Goal: Task Accomplishment & Management: Manage account settings

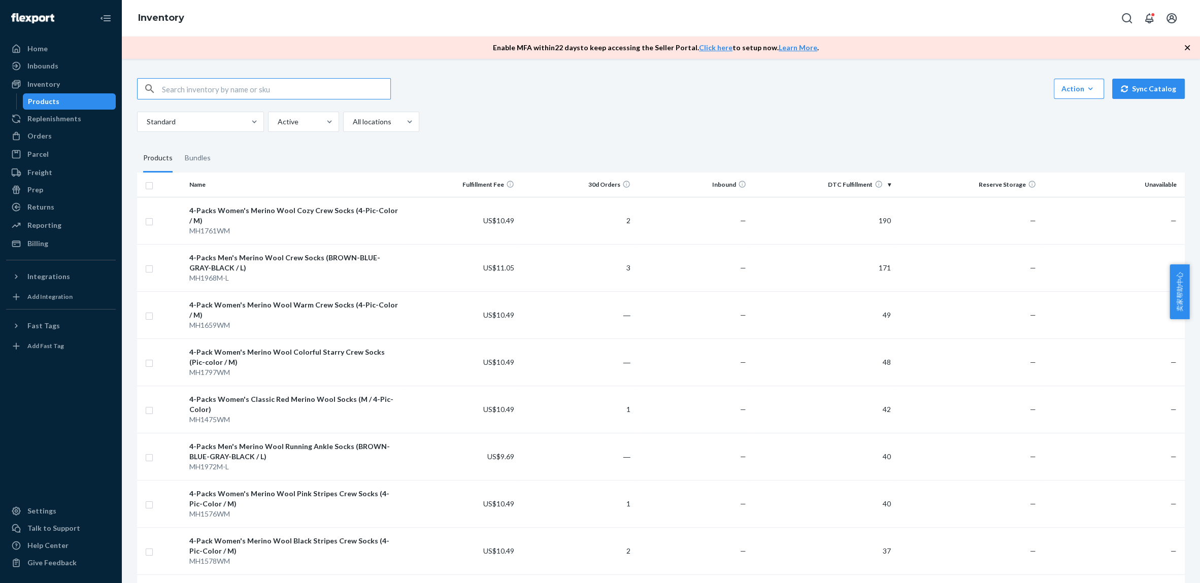
click at [150, 187] on input "checkbox" at bounding box center [149, 184] width 8 height 11
checkbox input "true"
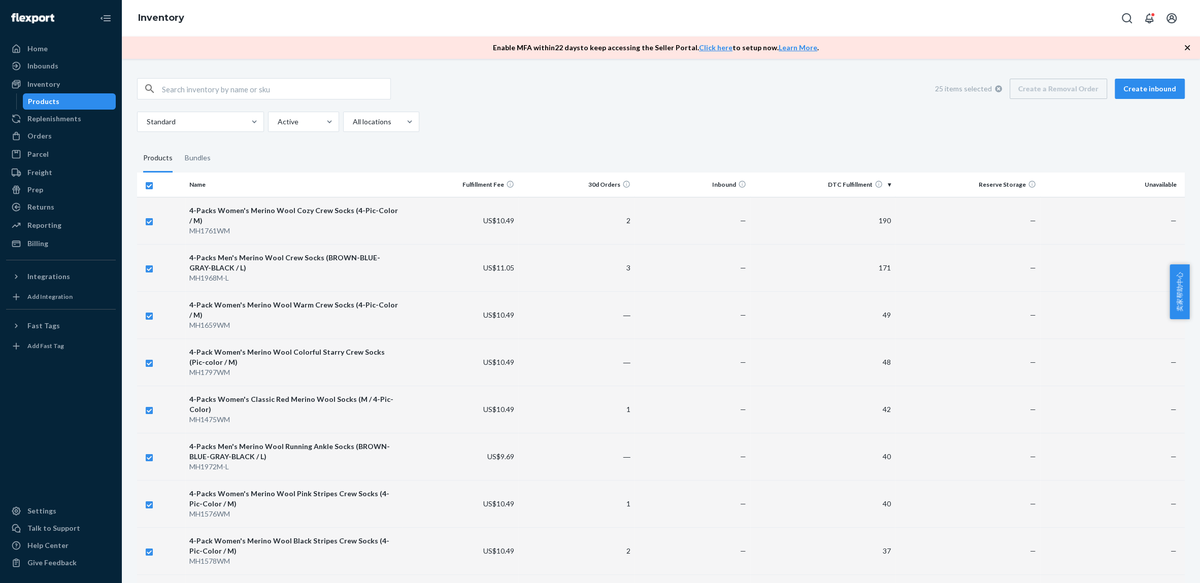
checkbox input "true"
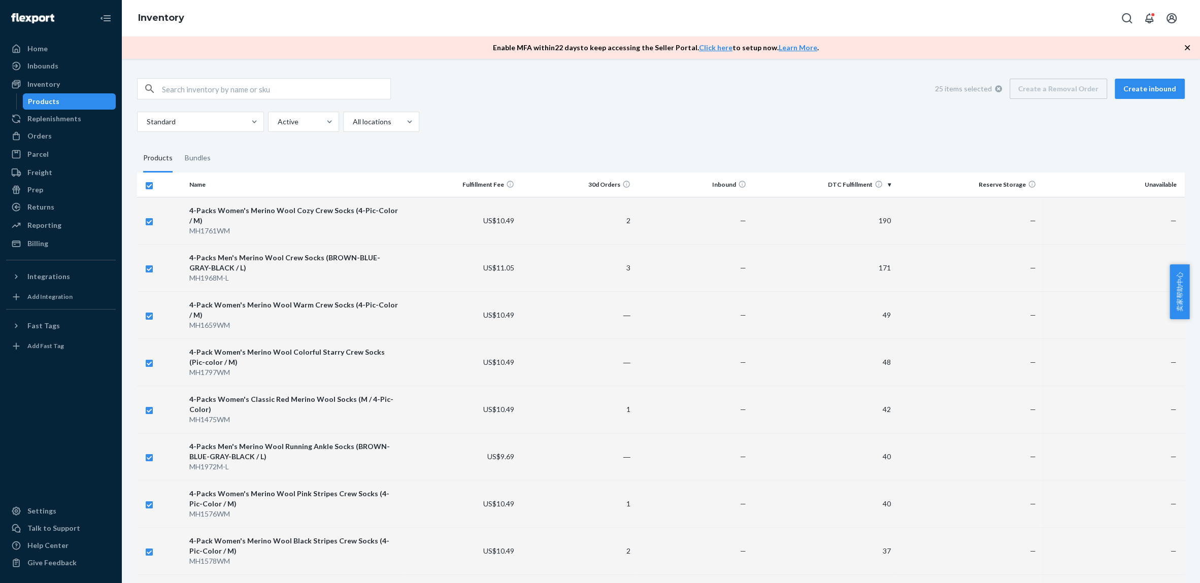
checkbox input "true"
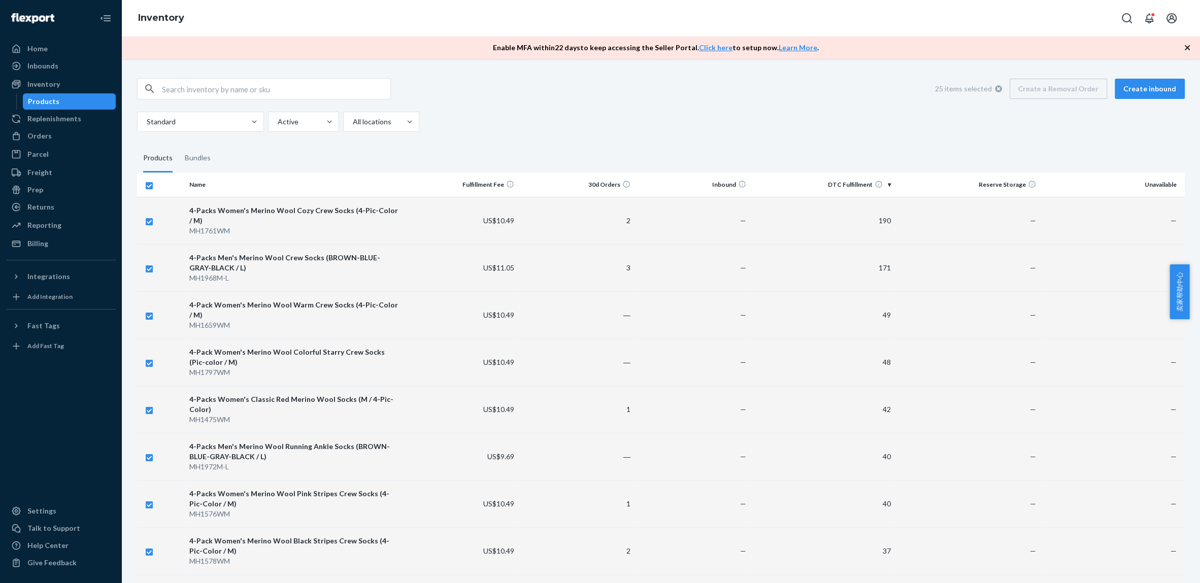
checkbox input "true"
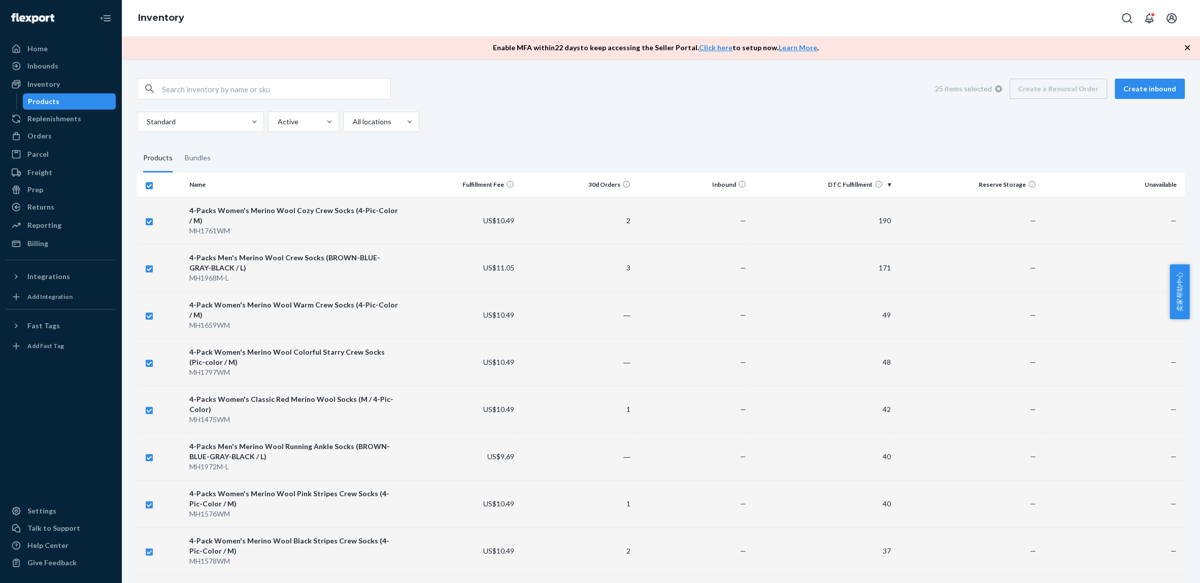
checkbox input "true"
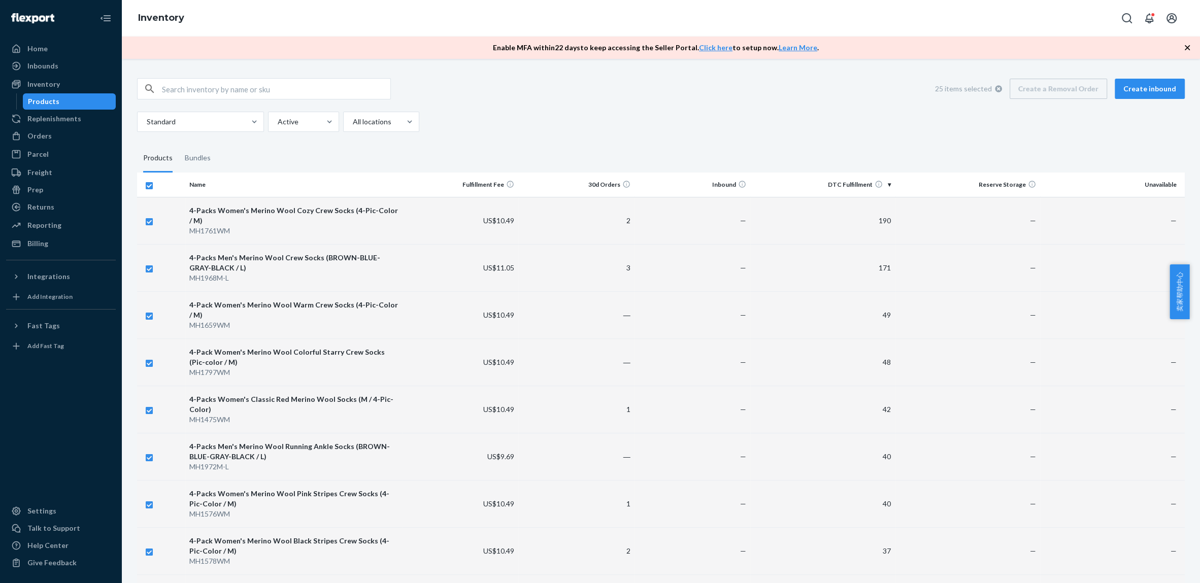
checkbox input "true"
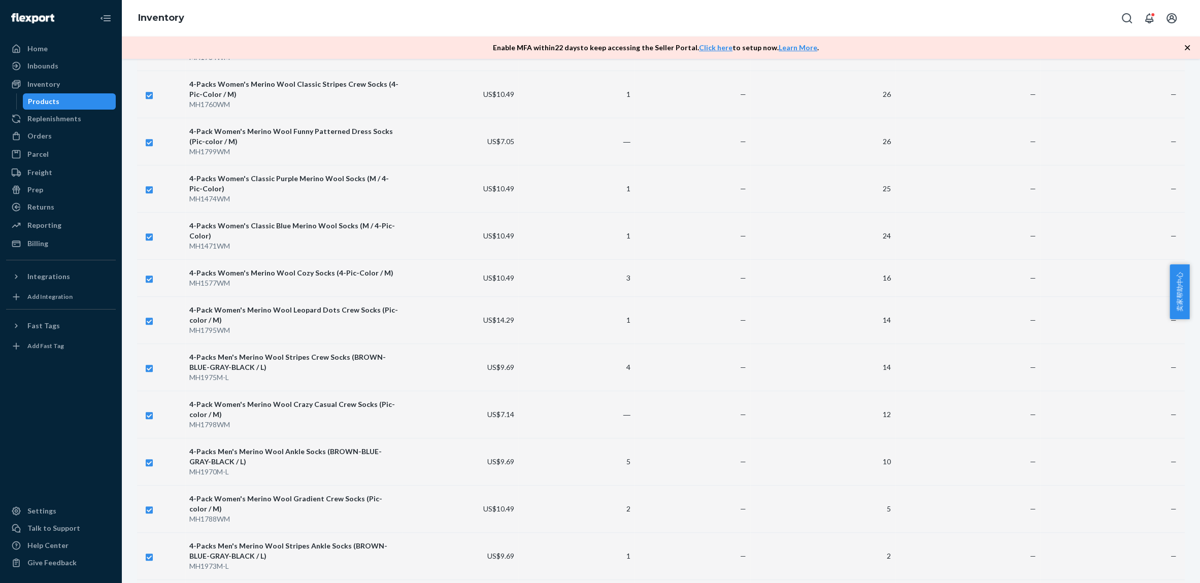
scroll to position [823, 0]
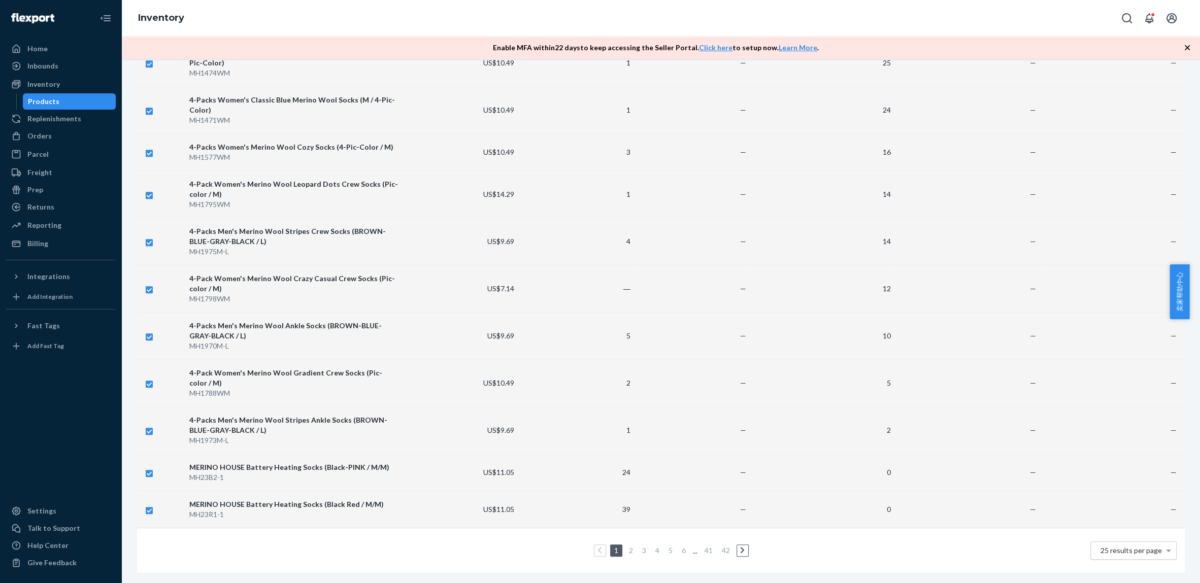
click at [1125, 546] on span "25 results per page" at bounding box center [1130, 550] width 61 height 9
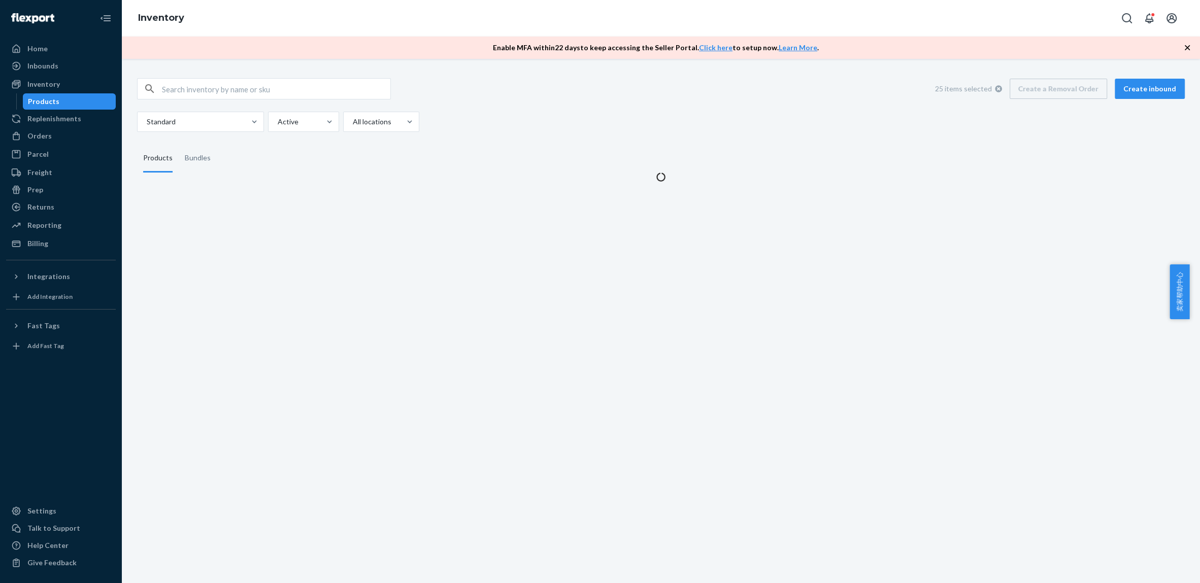
scroll to position [0, 0]
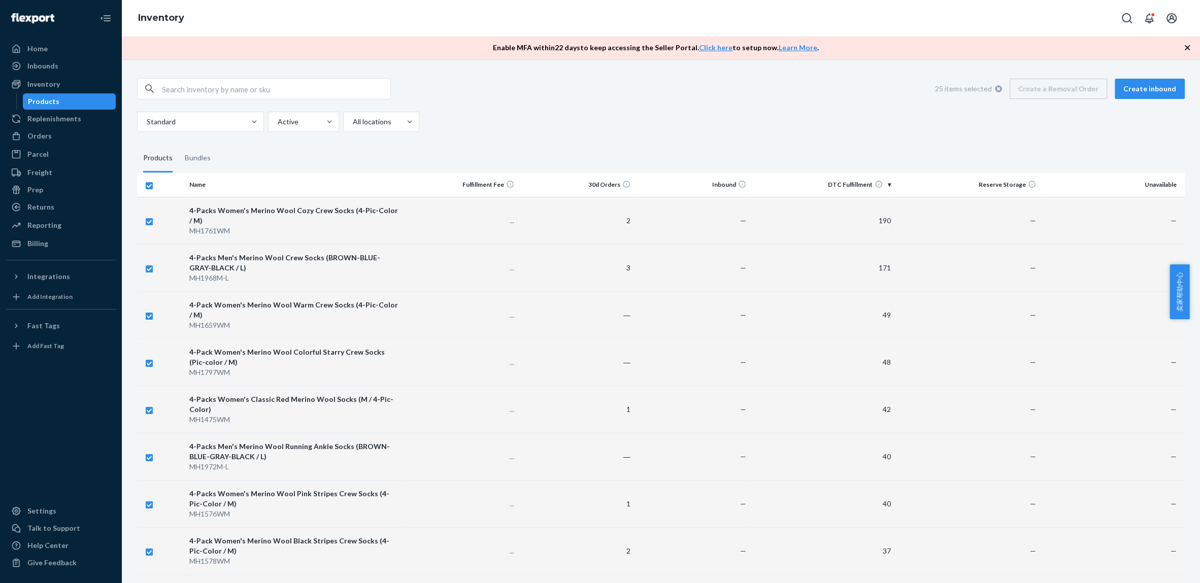
click at [660, 114] on div "Standard Active All locations" at bounding box center [657, 122] width 1040 height 20
click at [149, 188] on input "checkbox" at bounding box center [149, 184] width 8 height 11
checkbox input "false"
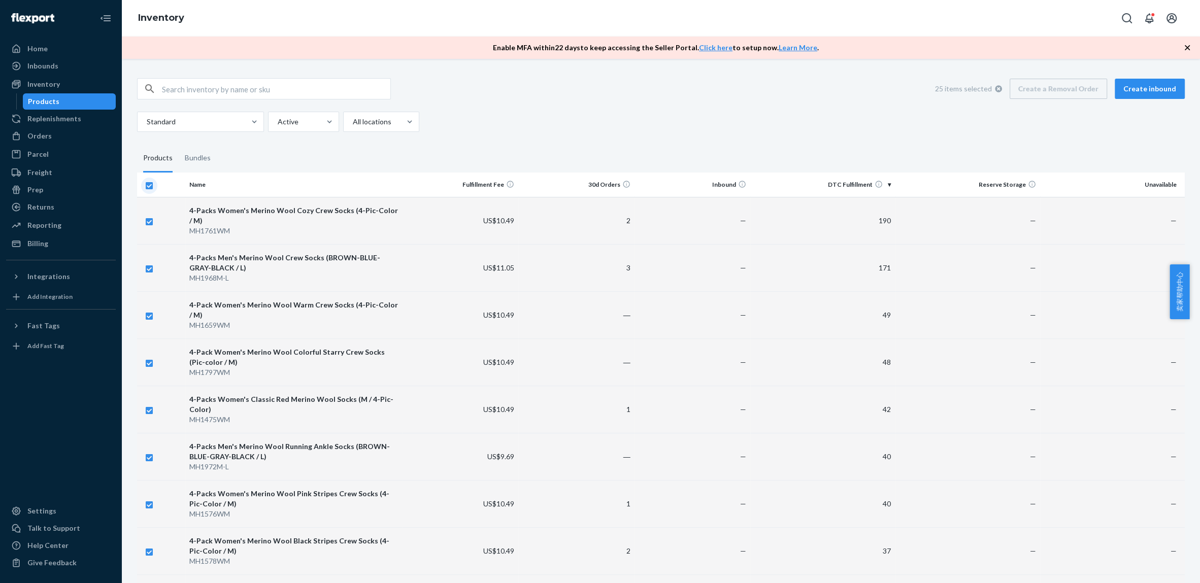
checkbox input "false"
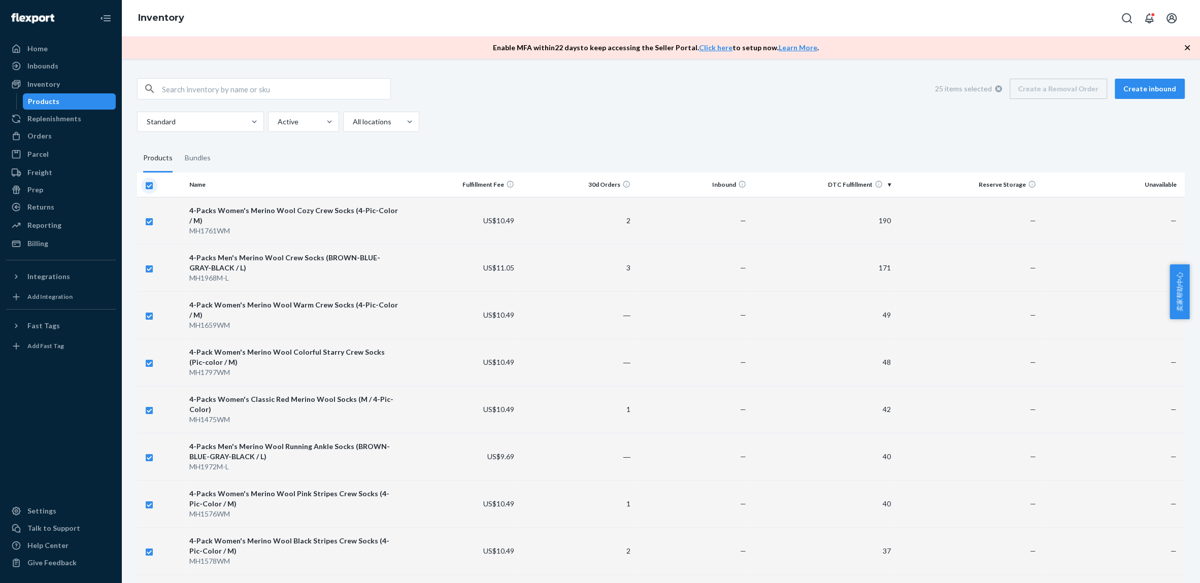
checkbox input "false"
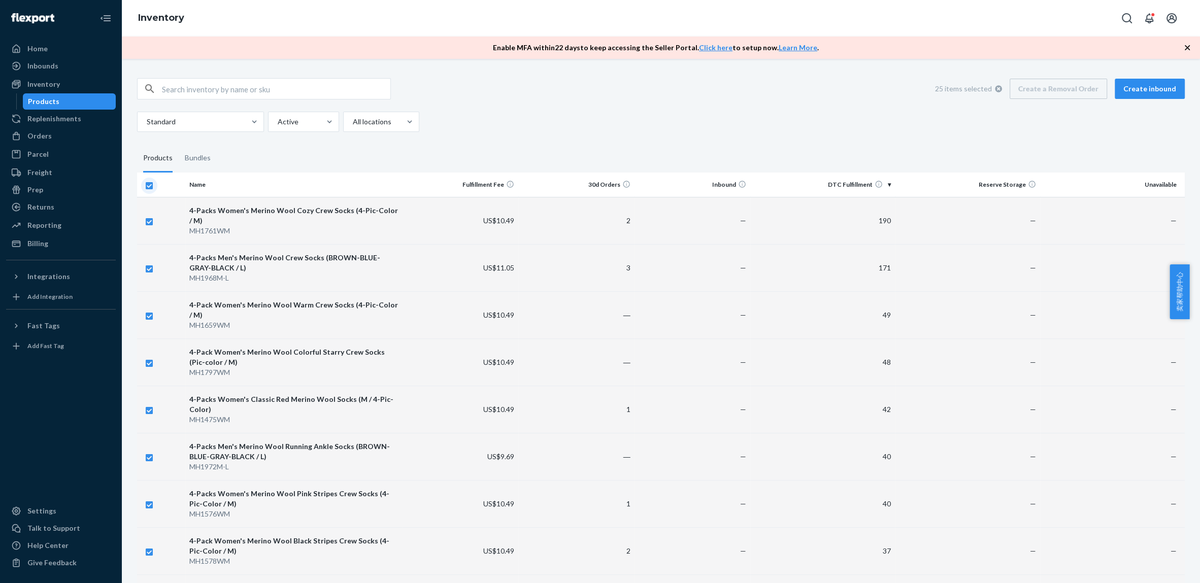
checkbox input "false"
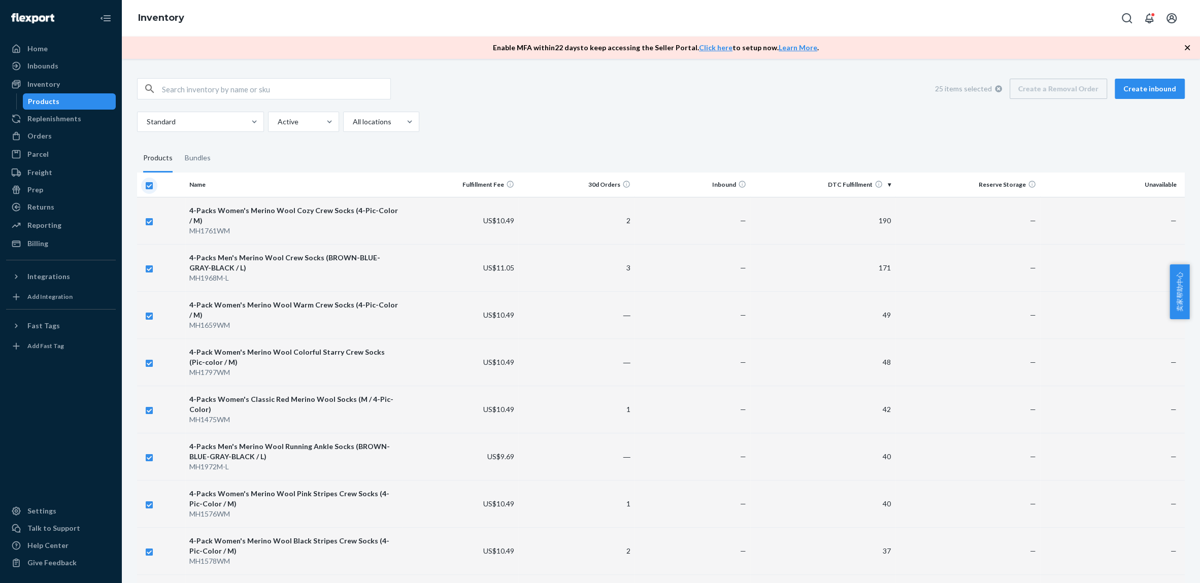
checkbox input "false"
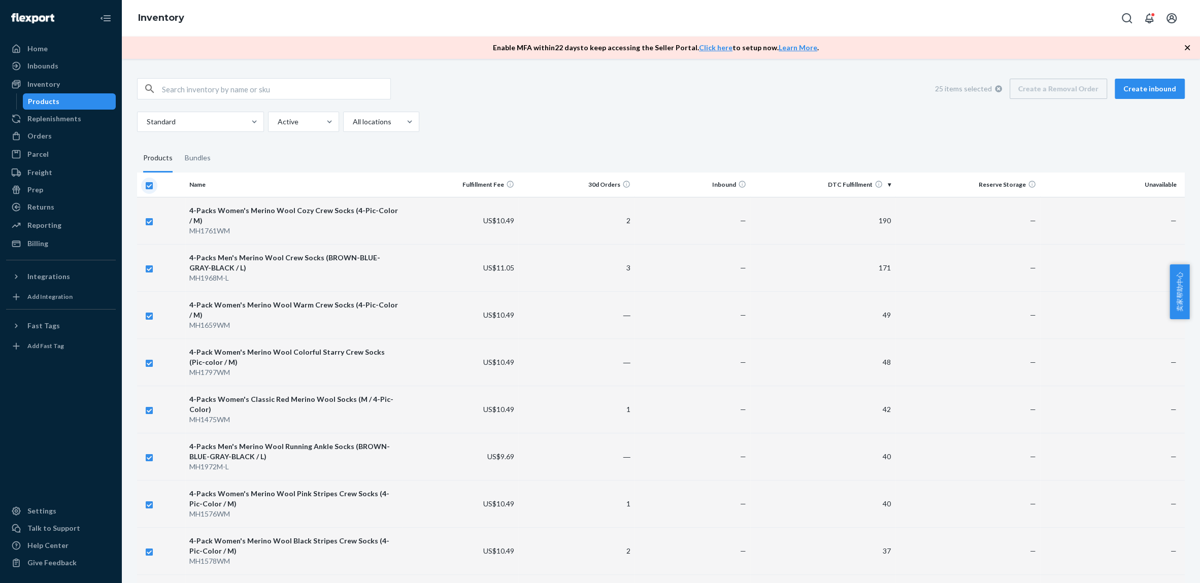
checkbox input "false"
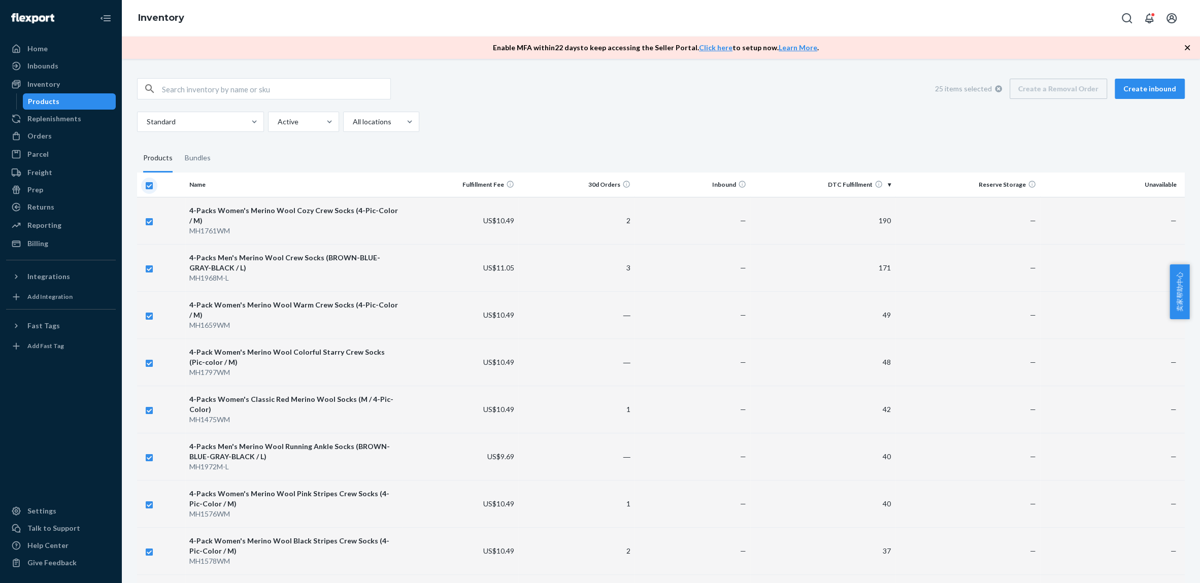
checkbox input "false"
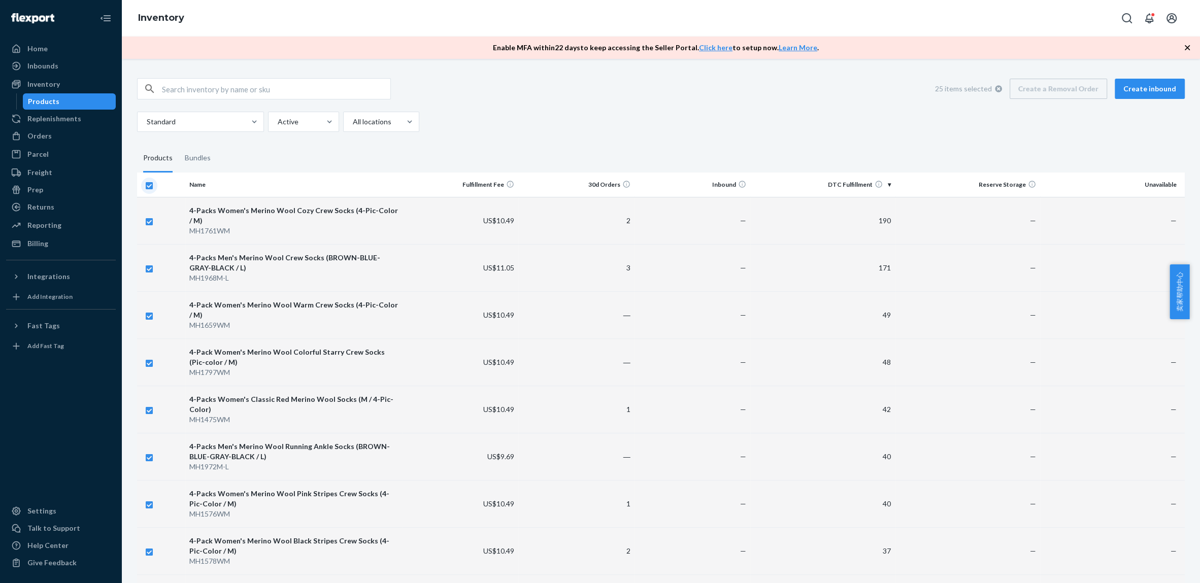
checkbox input "false"
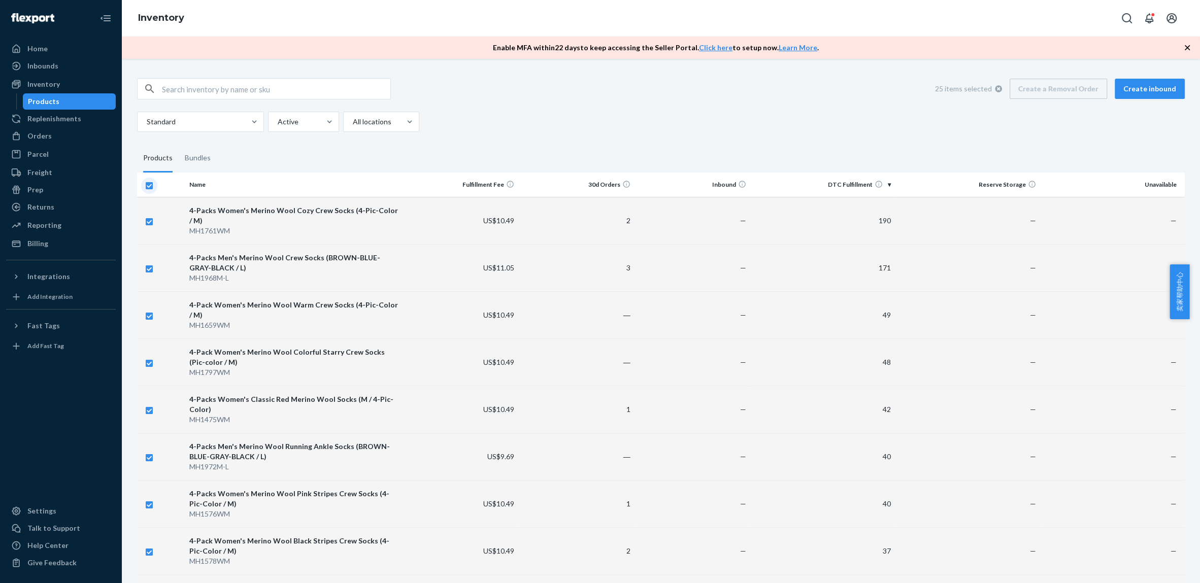
checkbox input "false"
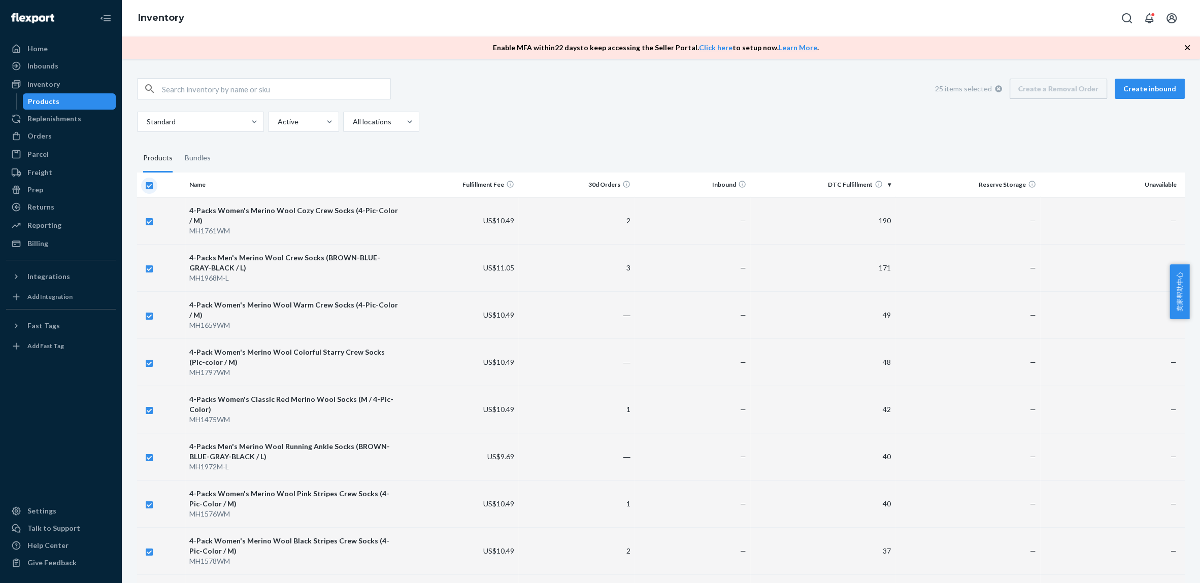
checkbox input "false"
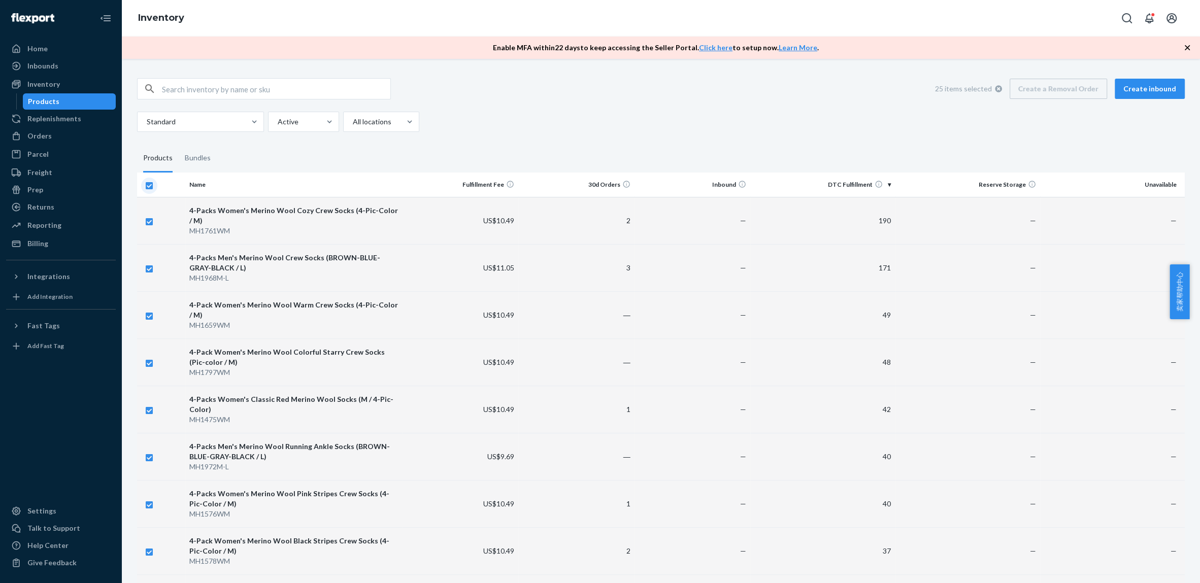
checkbox input "false"
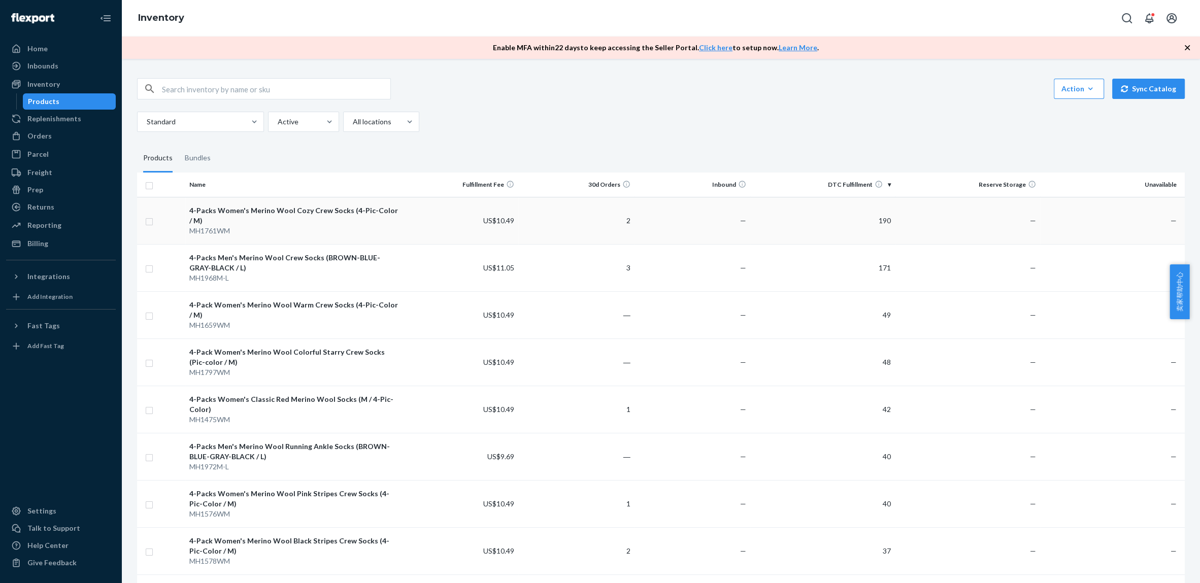
click at [169, 221] on td at bounding box center [161, 220] width 48 height 47
click at [148, 221] on input "checkbox" at bounding box center [149, 220] width 8 height 11
checkbox input "true"
click at [152, 272] on input "checkbox" at bounding box center [149, 267] width 8 height 11
checkbox input "true"
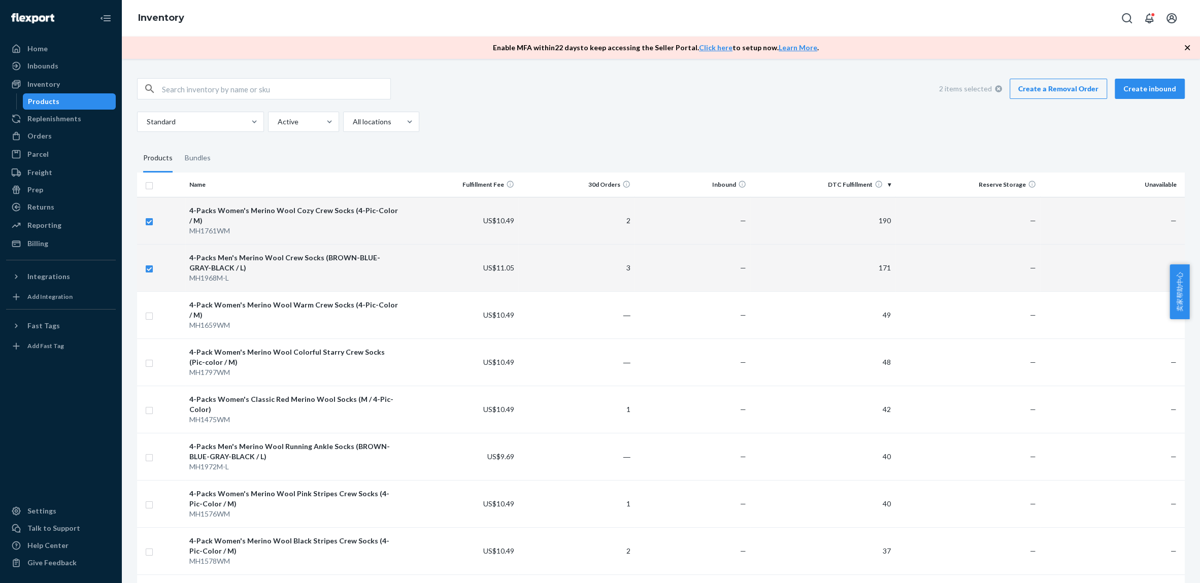
checkbox input "true"
click at [145, 318] on input "checkbox" at bounding box center [149, 315] width 8 height 11
checkbox input "true"
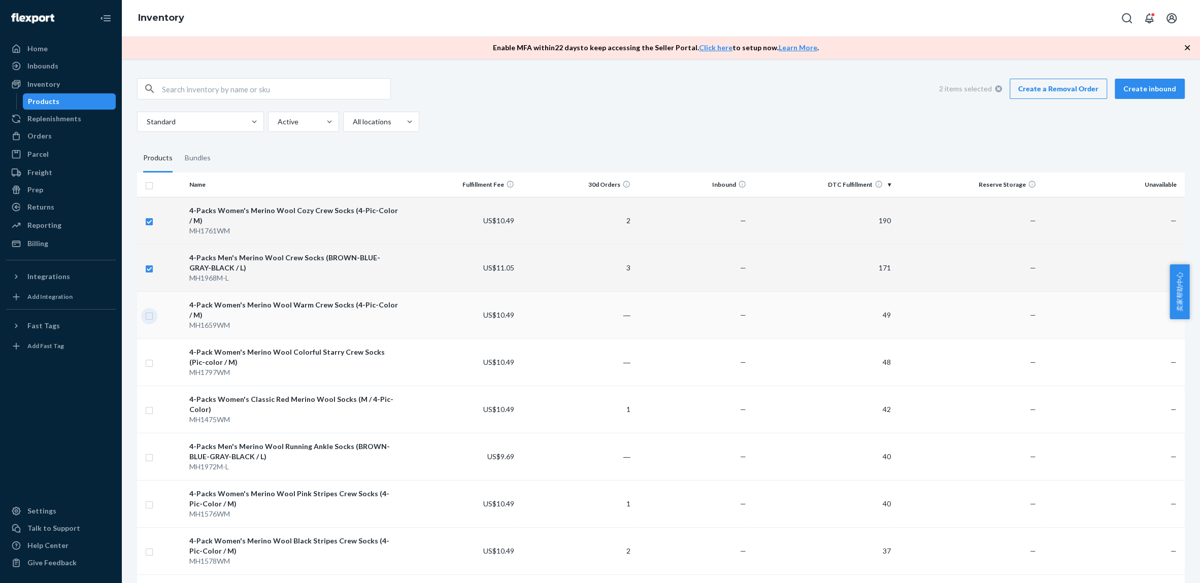
checkbox input "true"
click at [367, 122] on div at bounding box center [380, 122] width 57 height 12
click at [353, 122] on input "option All locations focused, 1 of 3. 3 results available. Use Up and Down to c…" at bounding box center [352, 122] width 1 height 10
click at [319, 119] on div at bounding box center [303, 122] width 52 height 12
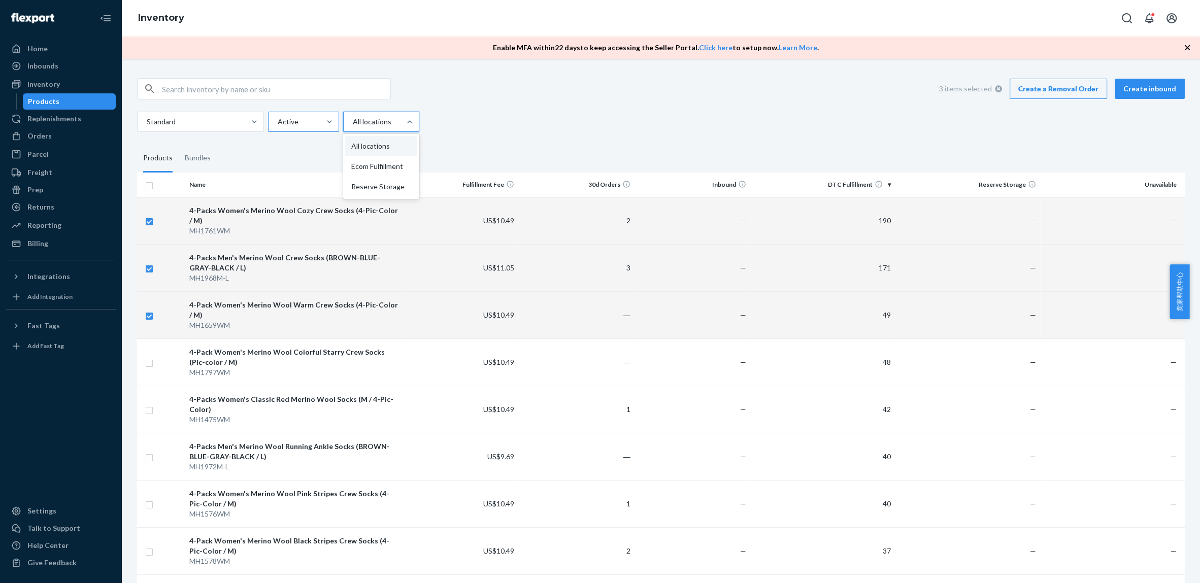
click at [278, 119] on input "Active" at bounding box center [277, 122] width 1 height 10
click at [397, 149] on fieldset "Products Bundles" at bounding box center [661, 158] width 1048 height 28
click at [221, 373] on div "MH1797WM" at bounding box center [293, 373] width 209 height 10
checkbox input "true"
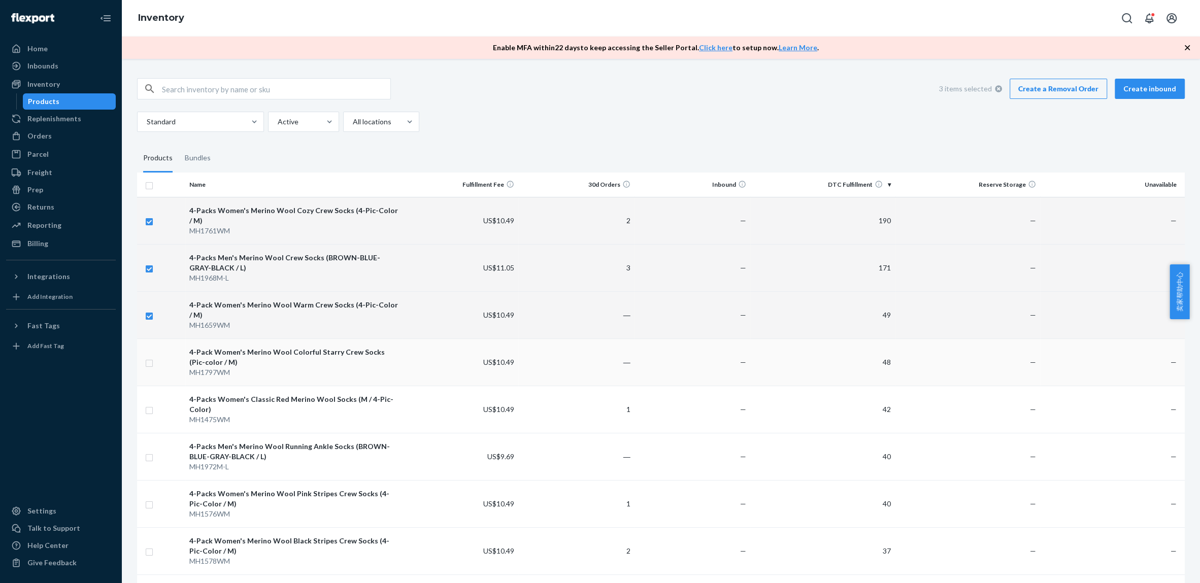
checkbox input "true"
click at [241, 417] on div "MH1475WM" at bounding box center [293, 420] width 209 height 10
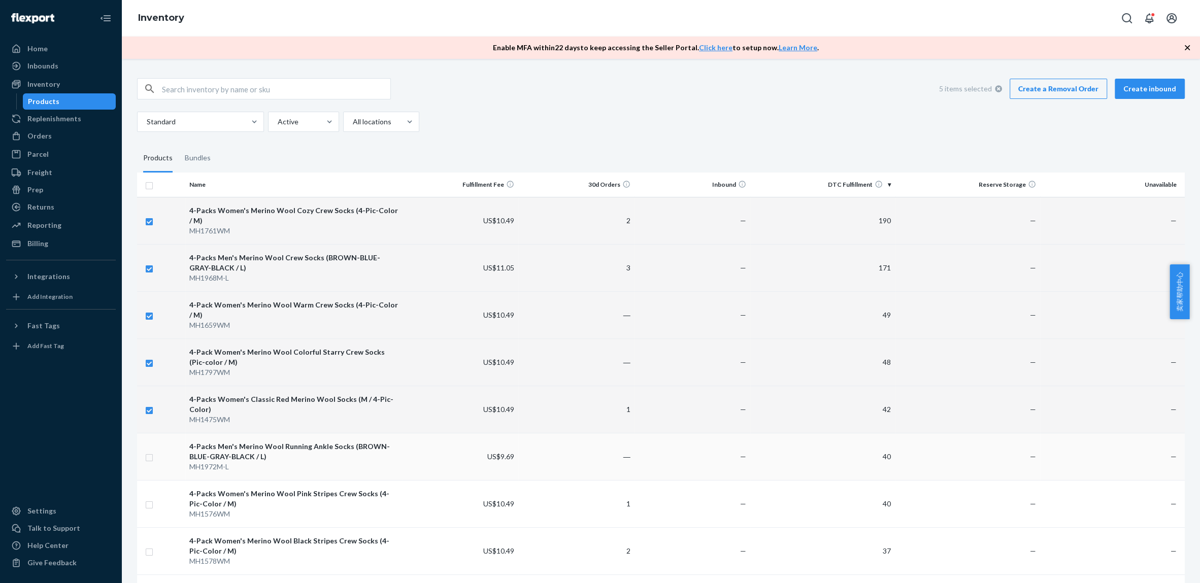
checkbox input "true"
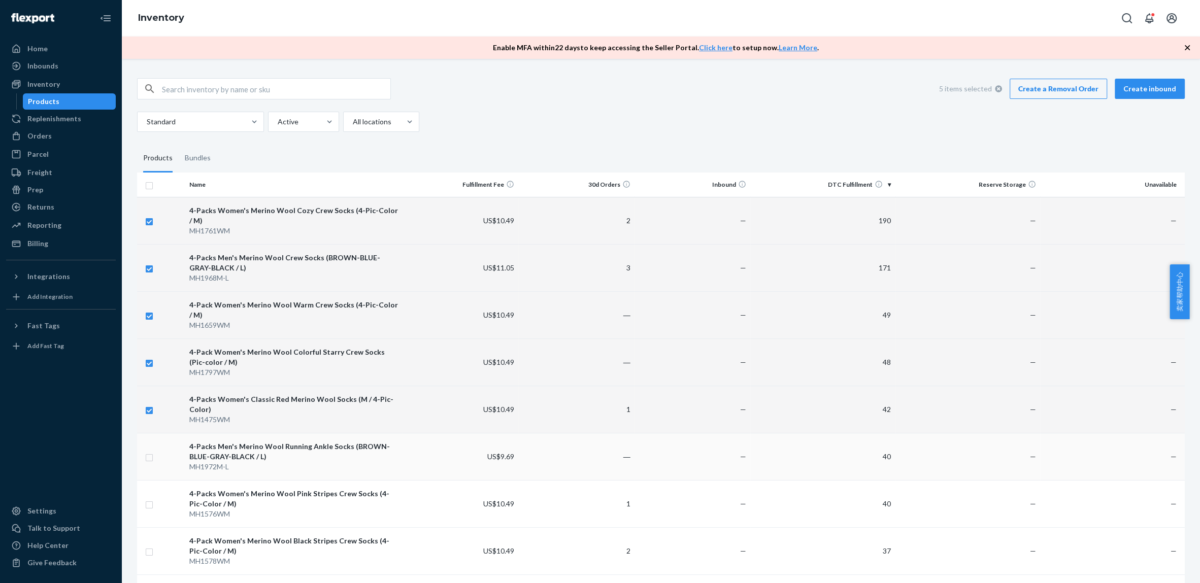
click at [242, 475] on td "4-Packs Men's Merino Wool Running Ankle Socks (BROWN-BLUE-GRAY-BLACK / L) MH197…" at bounding box center [293, 456] width 217 height 47
checkbox input "true"
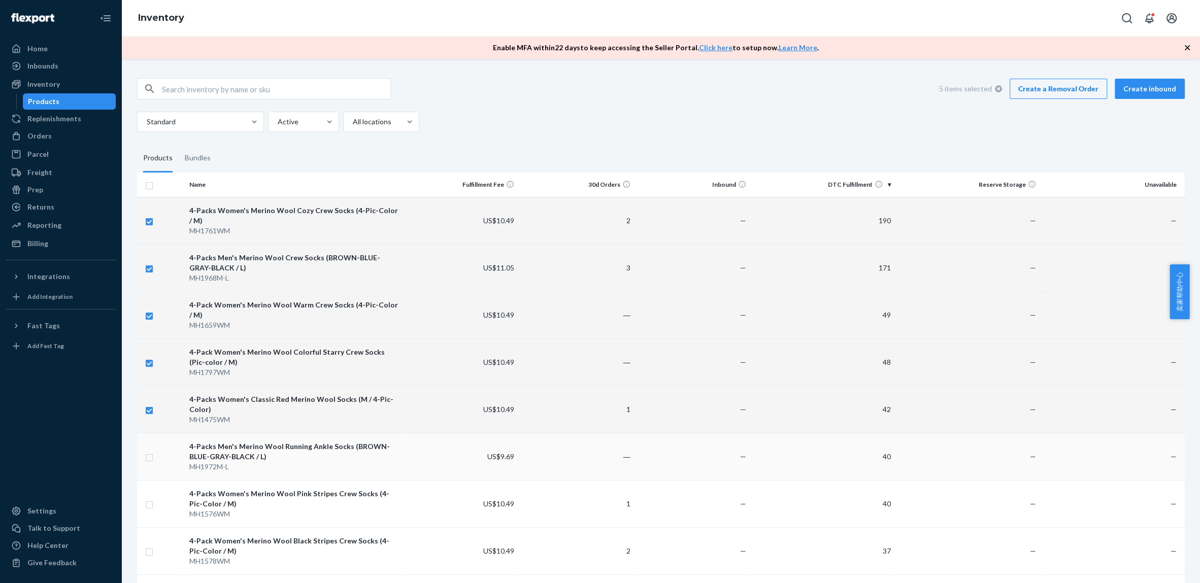
checkbox input "true"
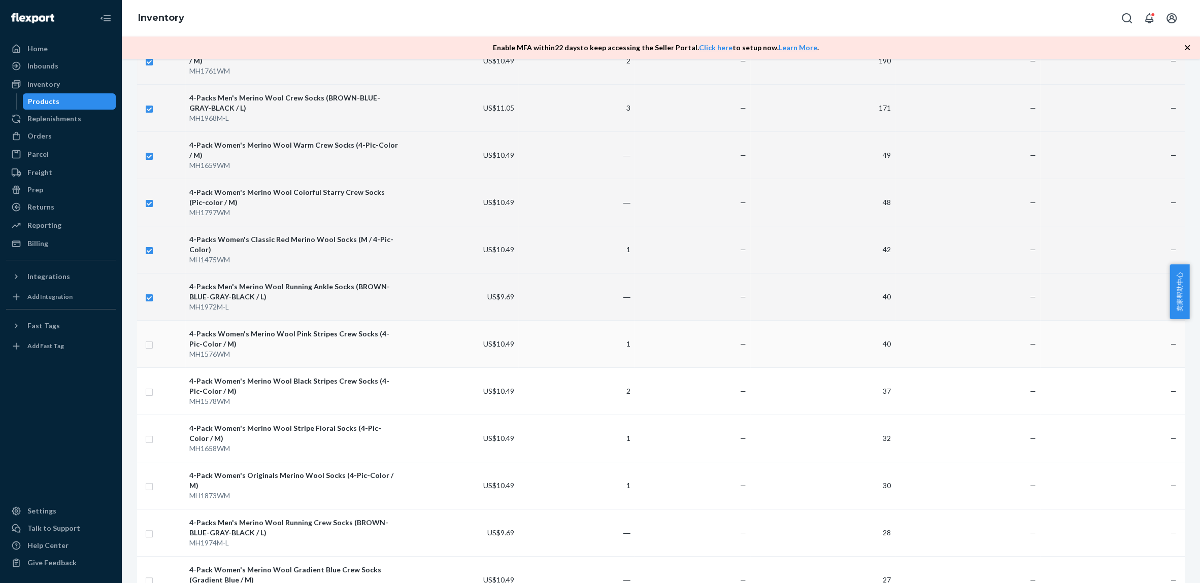
click at [311, 350] on div "MH1576WM" at bounding box center [293, 354] width 209 height 10
checkbox input "true"
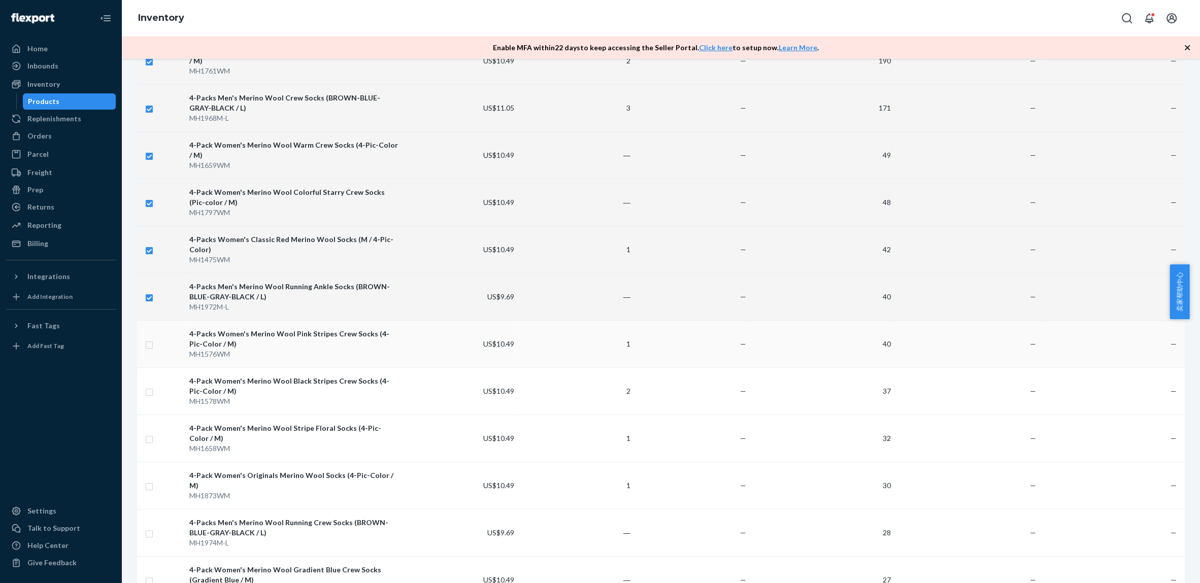
checkbox input "true"
click at [291, 401] on div "MH1578WM" at bounding box center [293, 401] width 209 height 10
checkbox input "true"
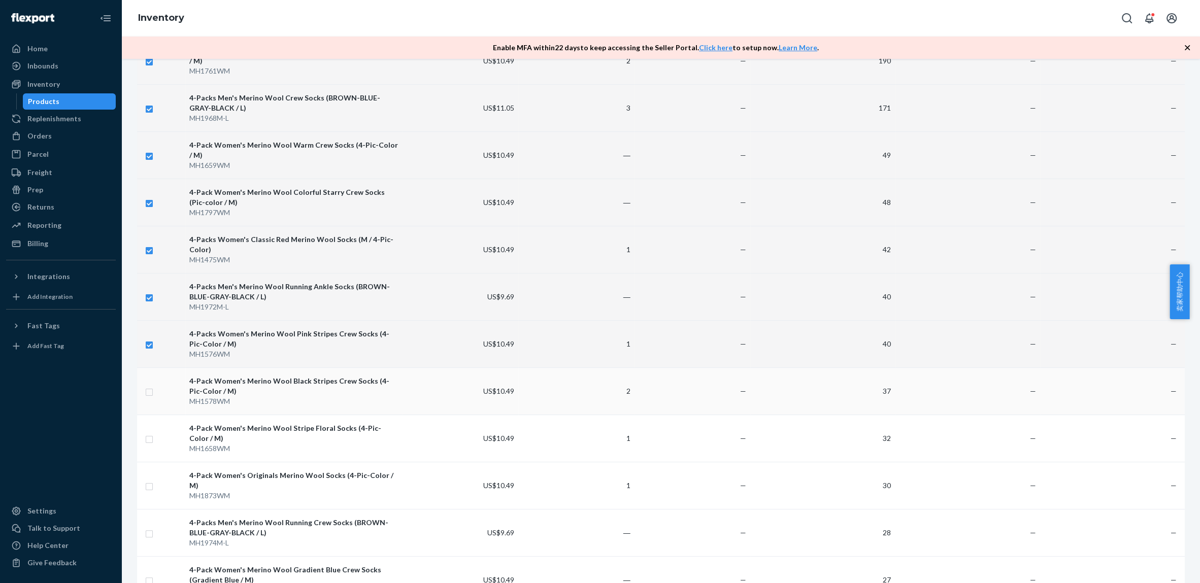
checkbox input "true"
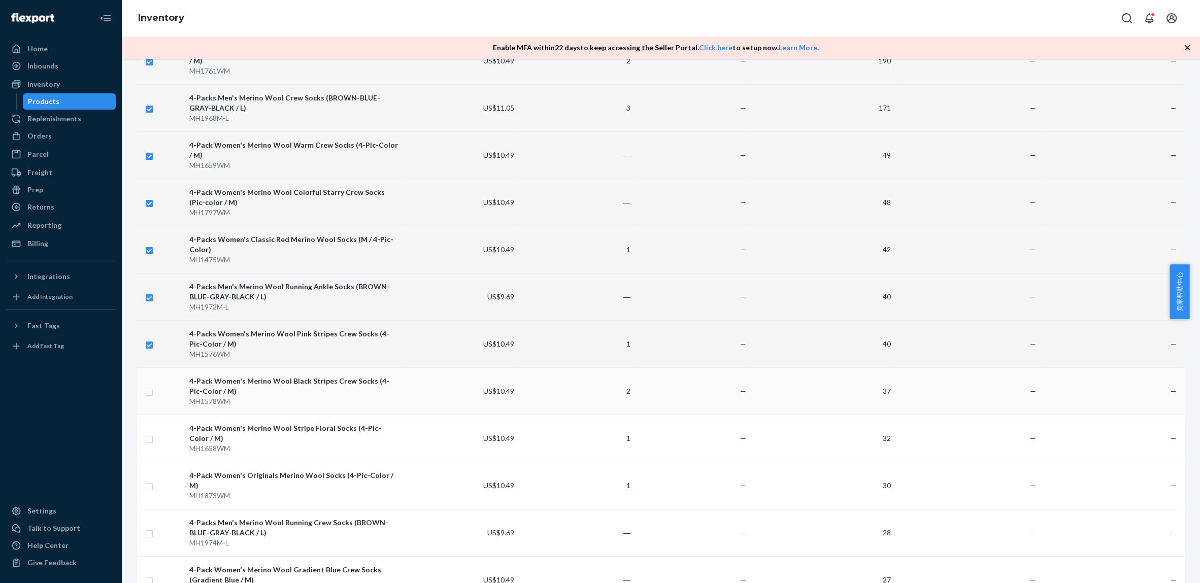
checkbox input "true"
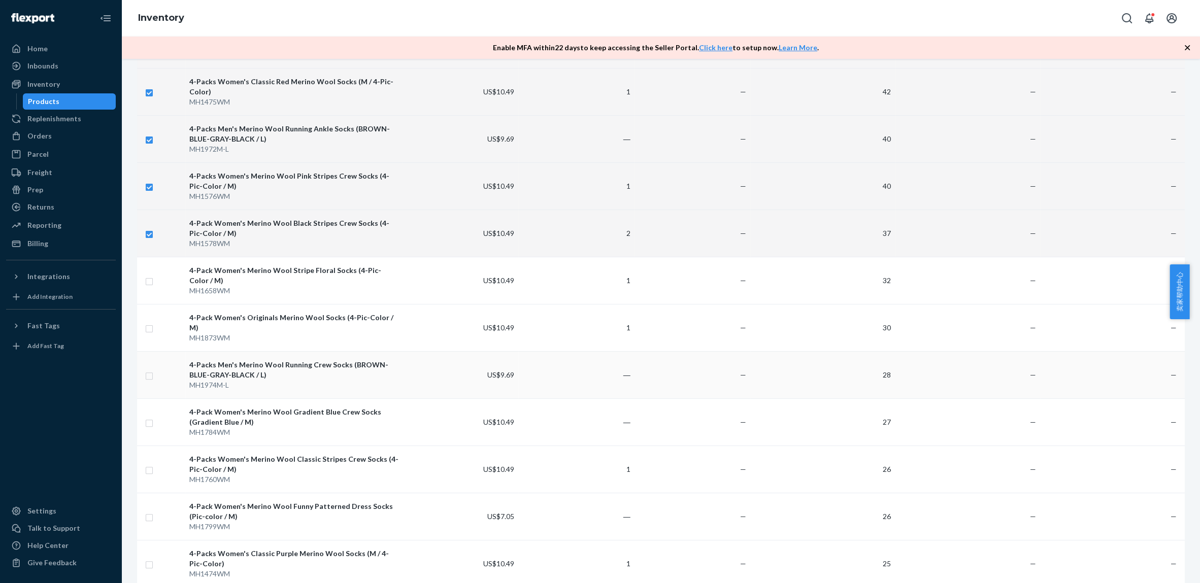
scroll to position [320, 0]
click at [316, 291] on div "MH1658WM" at bounding box center [293, 289] width 209 height 10
checkbox input "true"
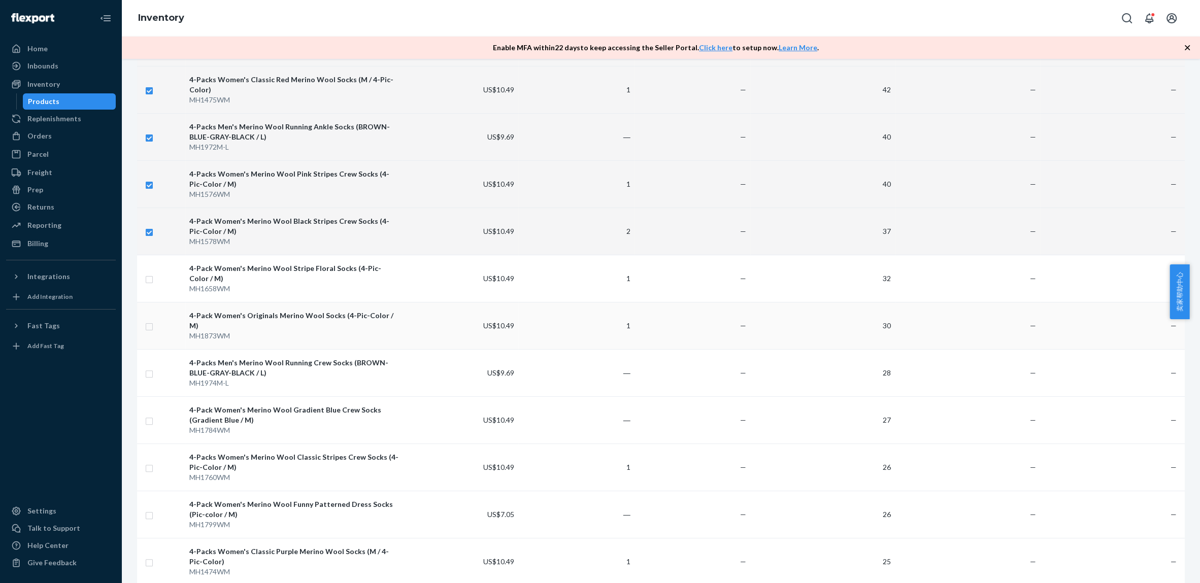
checkbox input "true"
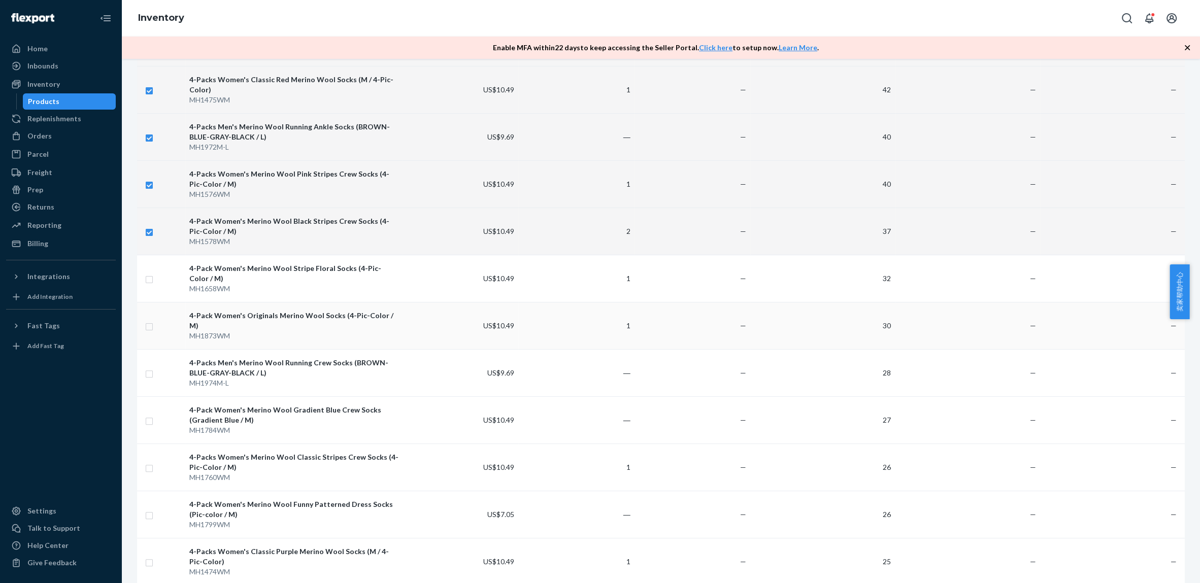
checkbox input "true"
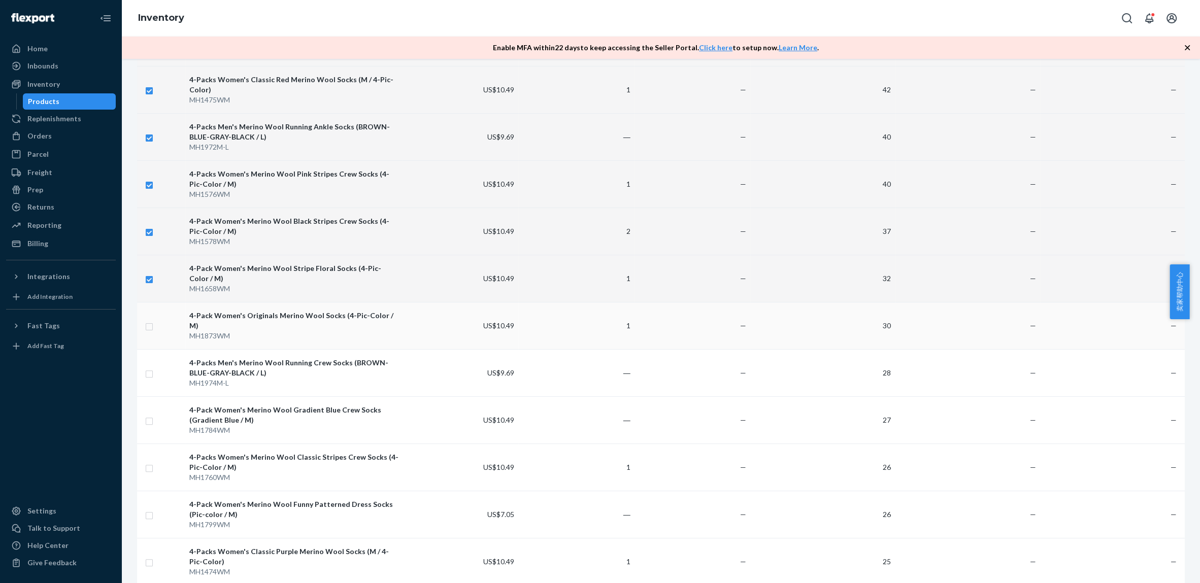
click at [327, 331] on div "MH1873WM" at bounding box center [293, 336] width 209 height 10
checkbox input "true"
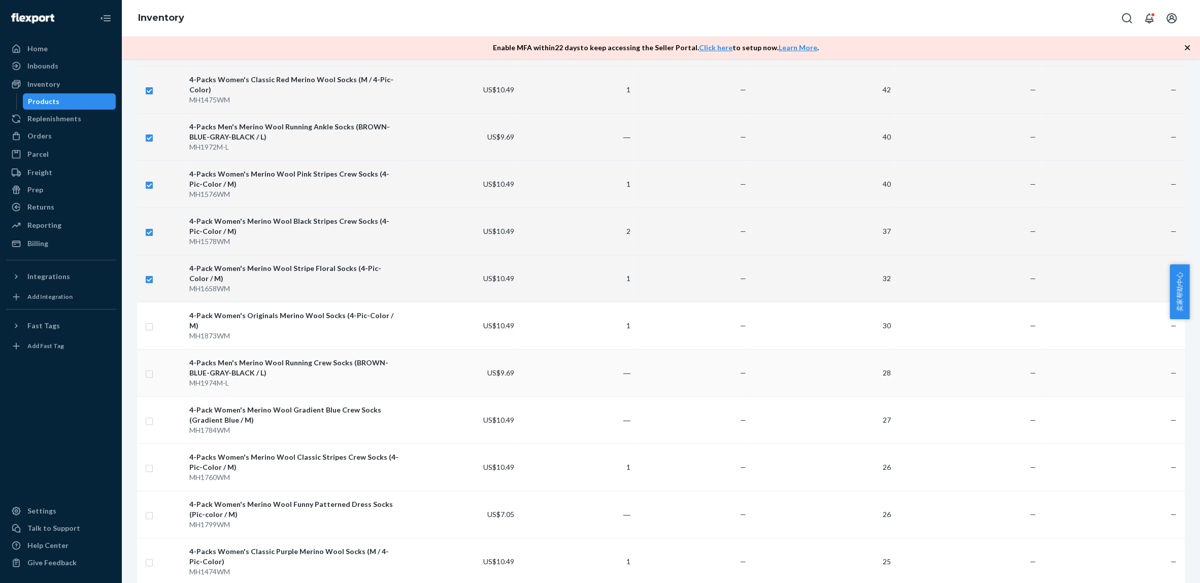
checkbox input "true"
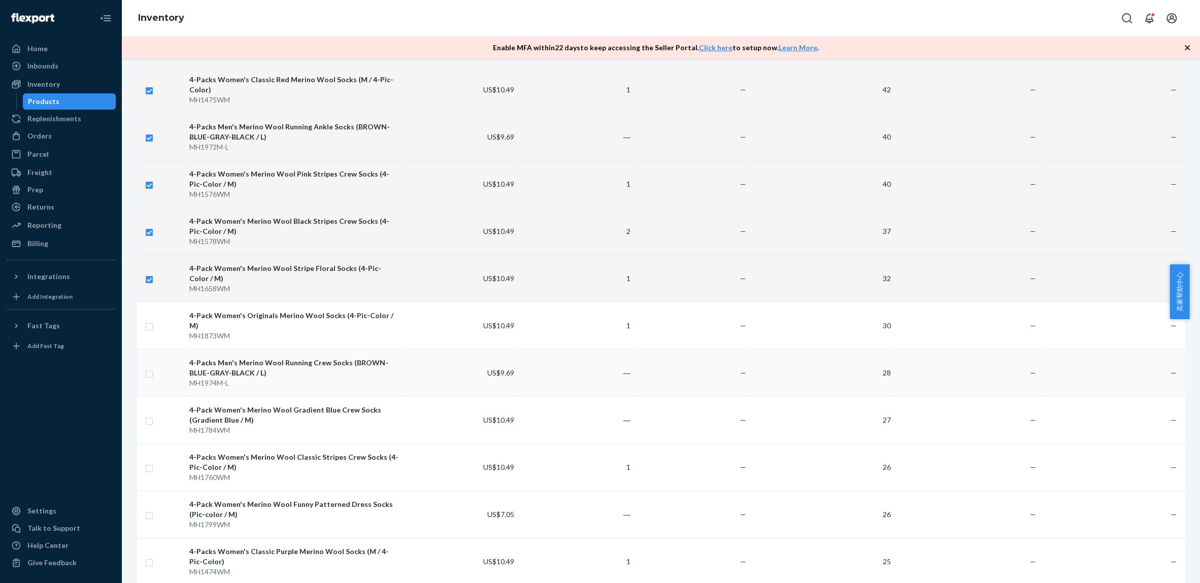
checkbox input "true"
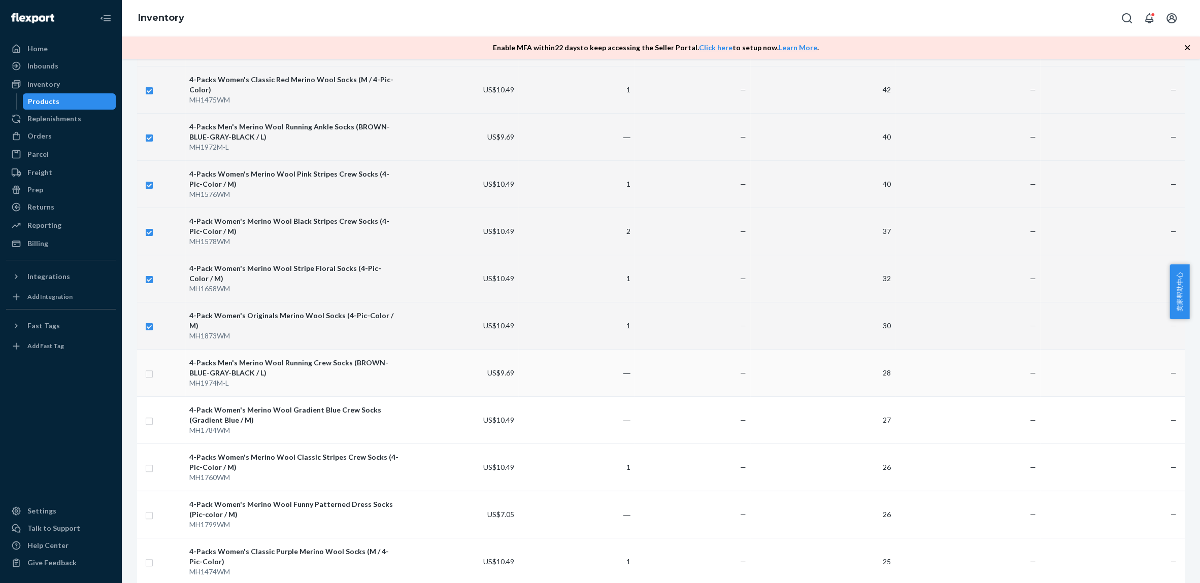
click at [329, 367] on div "4-Packs Men's Merino Wool Running Crew Socks (BROWN-BLUE-GRAY-BLACK / L)" at bounding box center [293, 368] width 209 height 20
checkbox input "true"
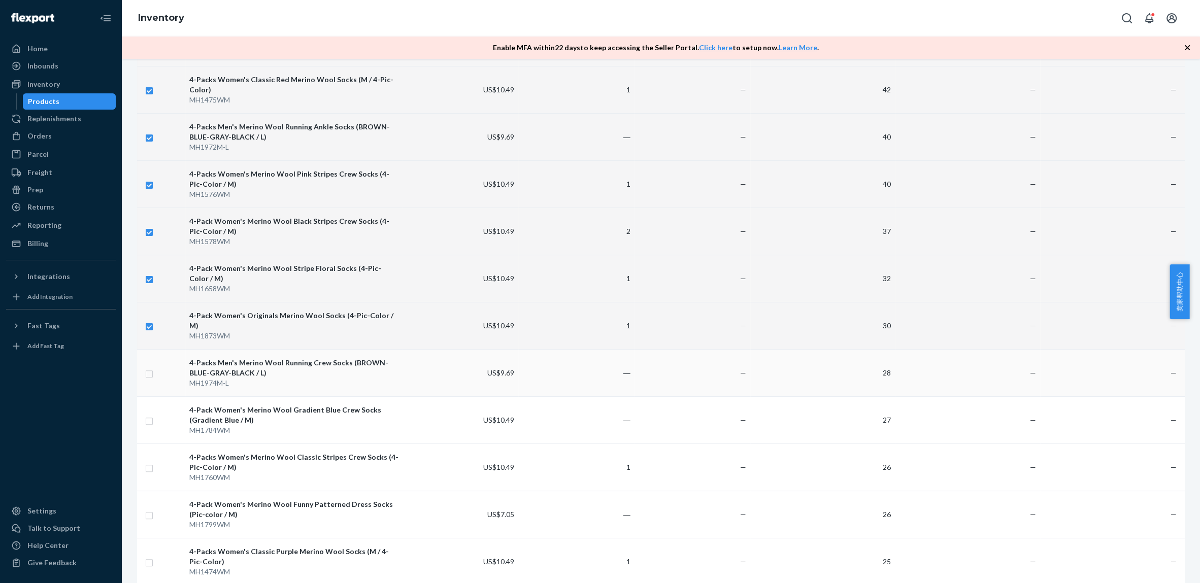
checkbox input "true"
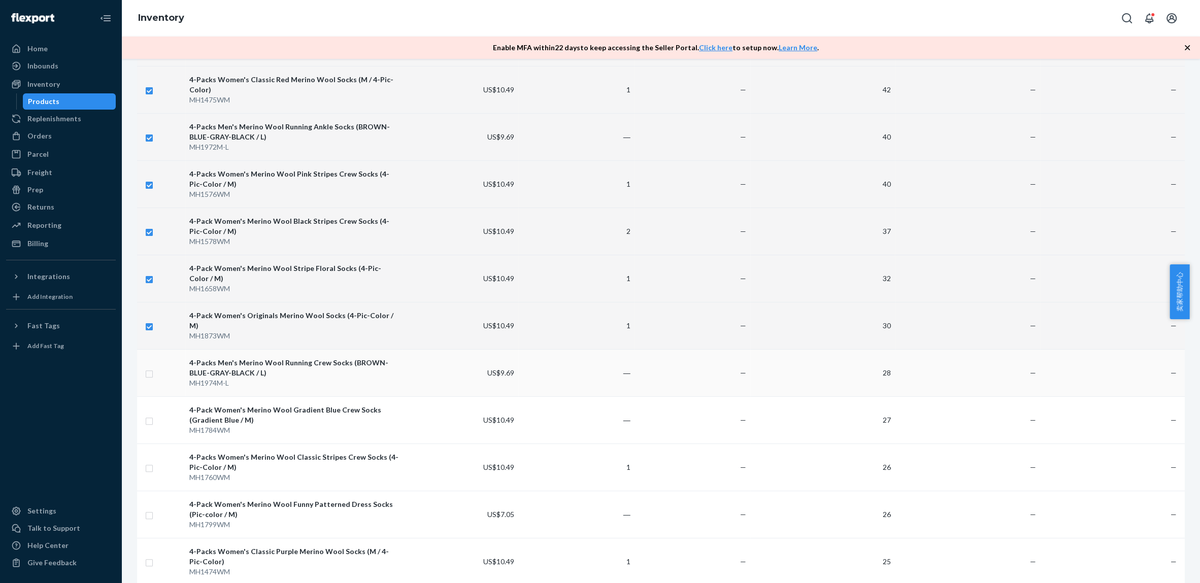
checkbox input "true"
click at [331, 411] on div "4-Pack Women's Merino Wool Gradient Blue Crew Socks (Gradient Blue / M)" at bounding box center [293, 415] width 209 height 20
checkbox input "true"
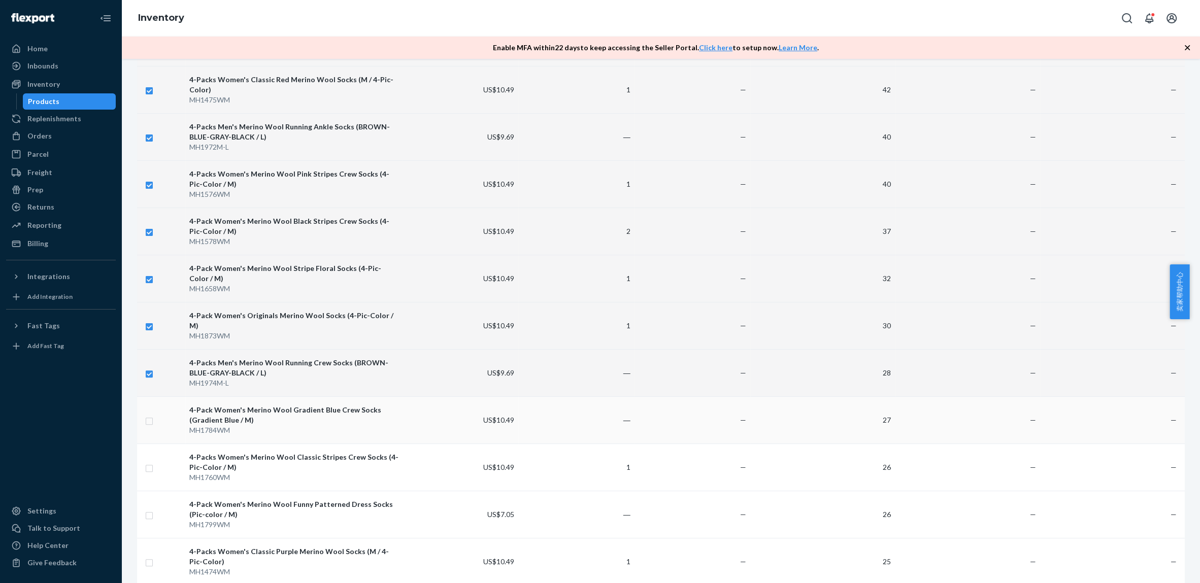
checkbox input "true"
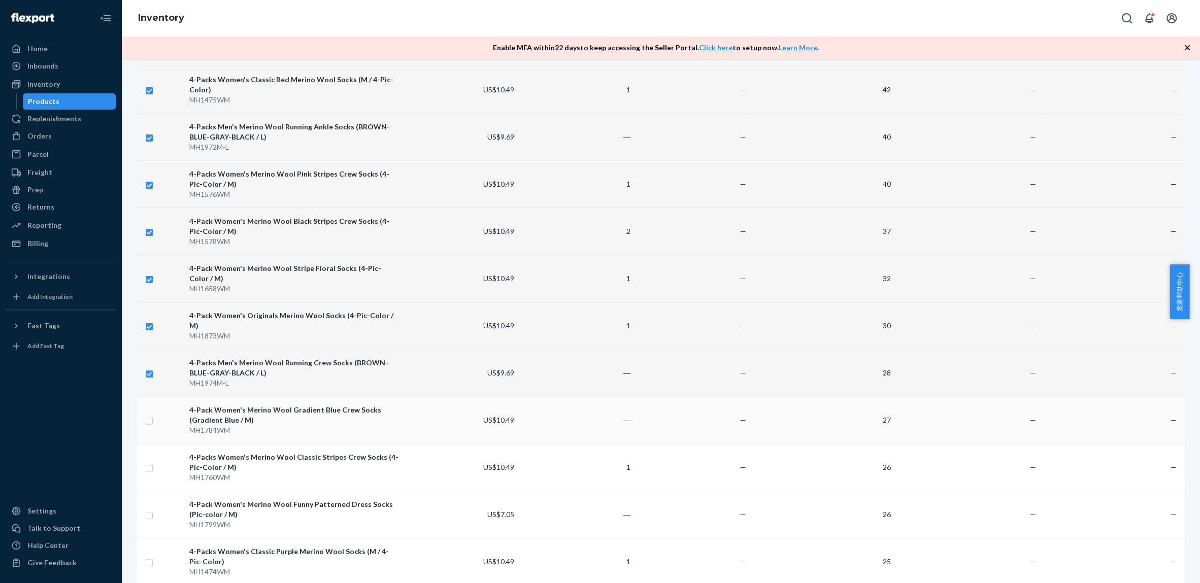
checkbox input "true"
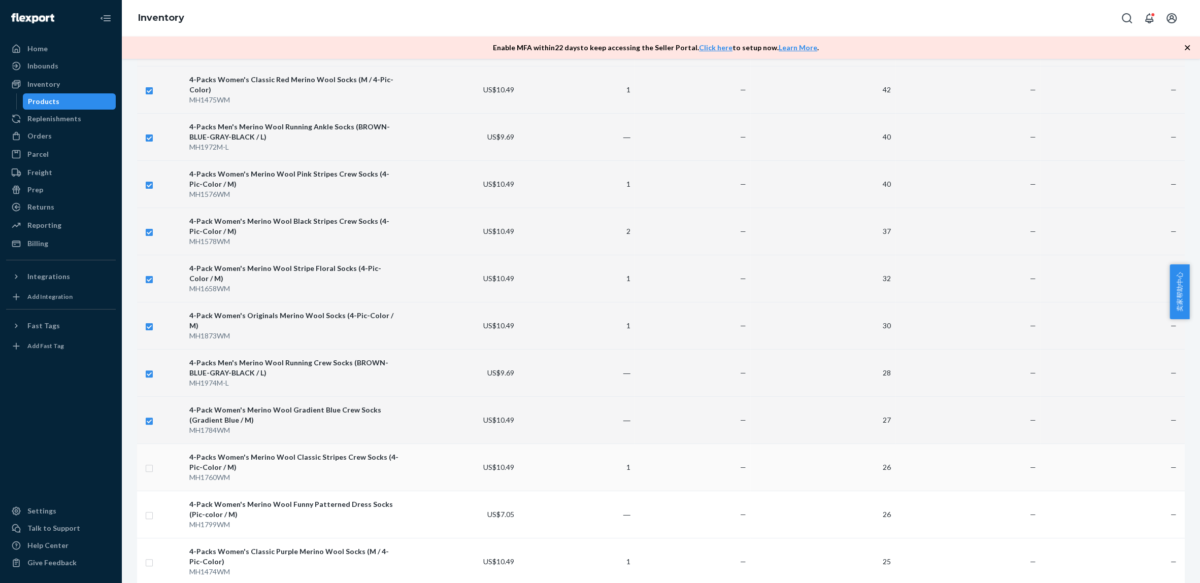
click at [313, 452] on div "4-Packs Women's Merino Wool Classic Stripes Crew Socks (4-Pic-Color / M)" at bounding box center [293, 462] width 209 height 20
checkbox input "true"
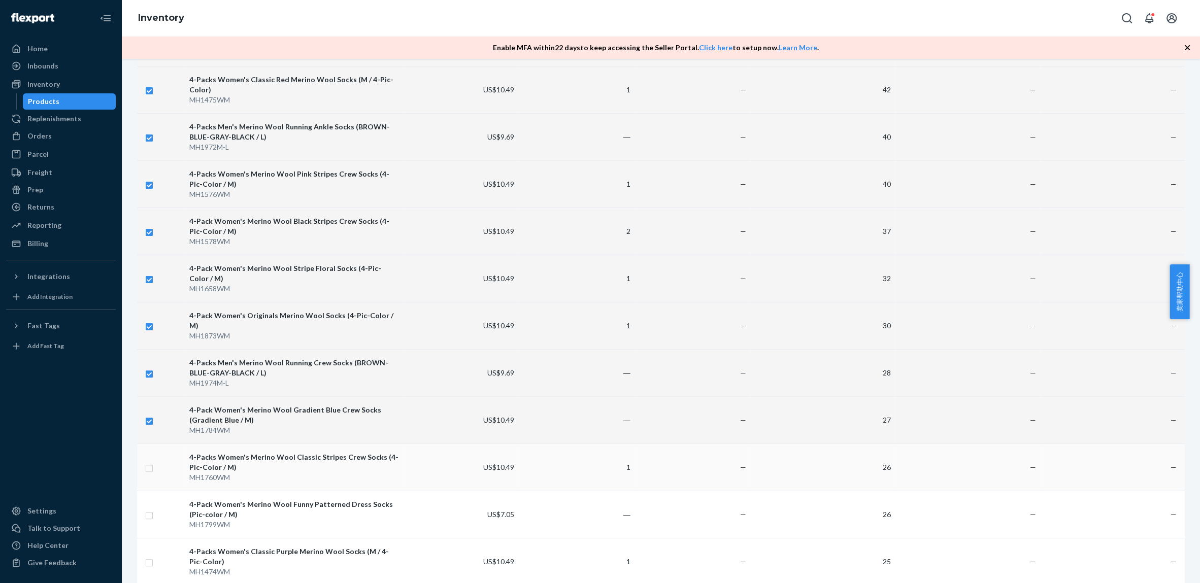
checkbox input "true"
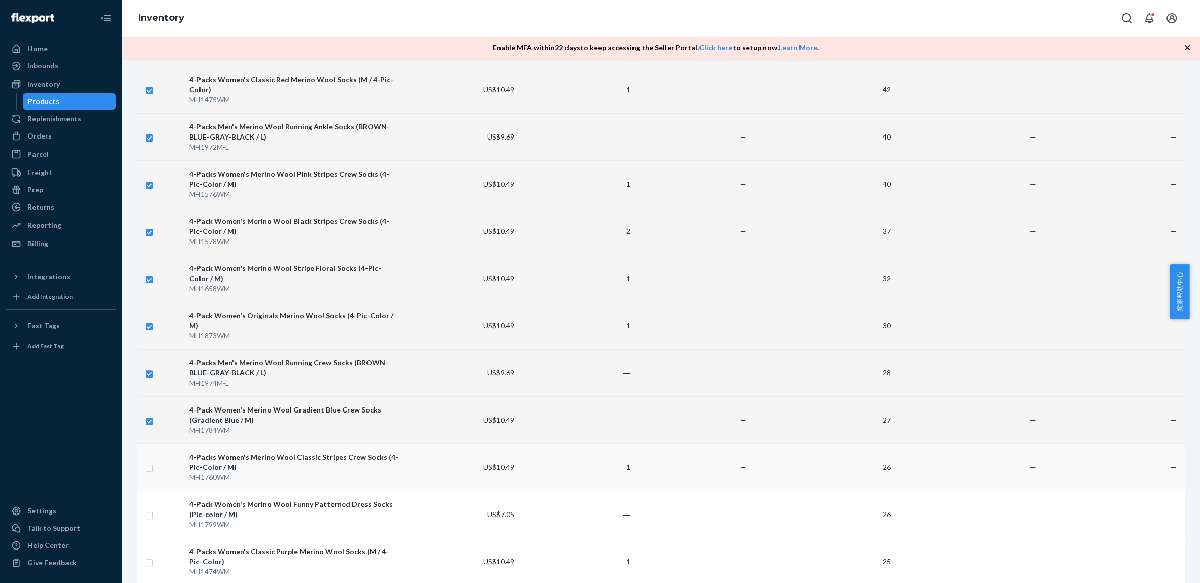
checkbox input "true"
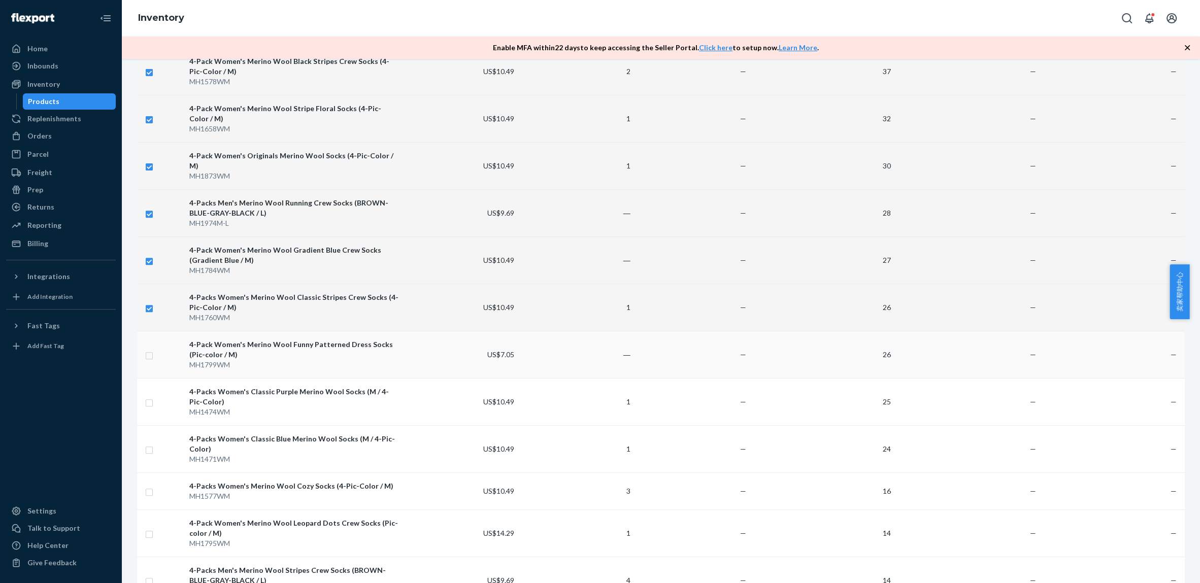
click at [339, 363] on td "4-Pack Women's Merino Wool Funny Patterned Dress Socks (Pic-color / M) MH1799WM" at bounding box center [293, 354] width 217 height 47
checkbox input "true"
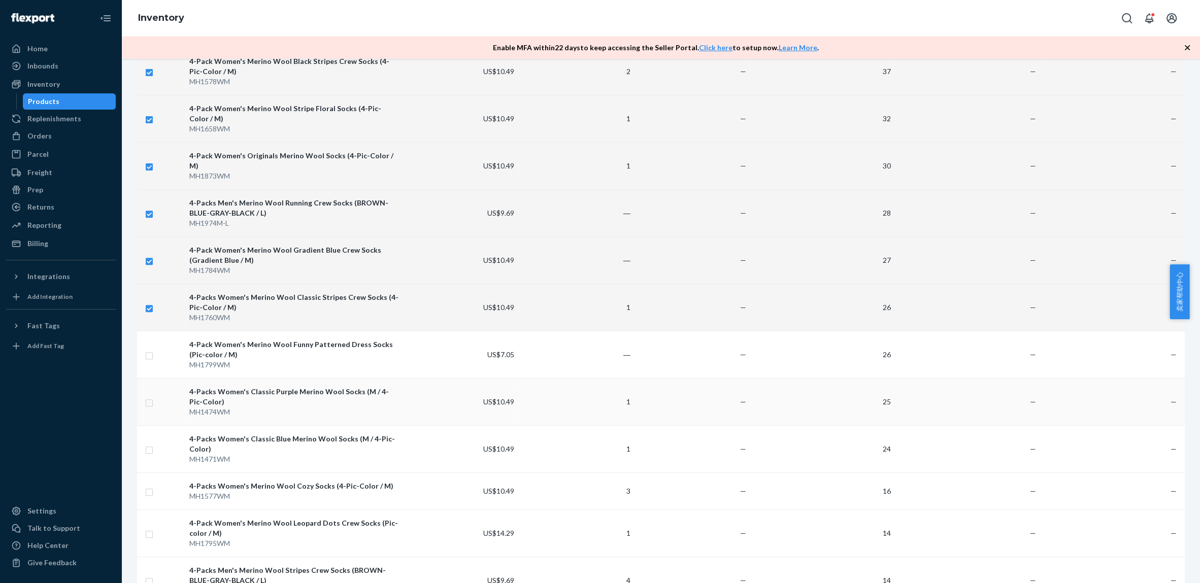
checkbox input "true"
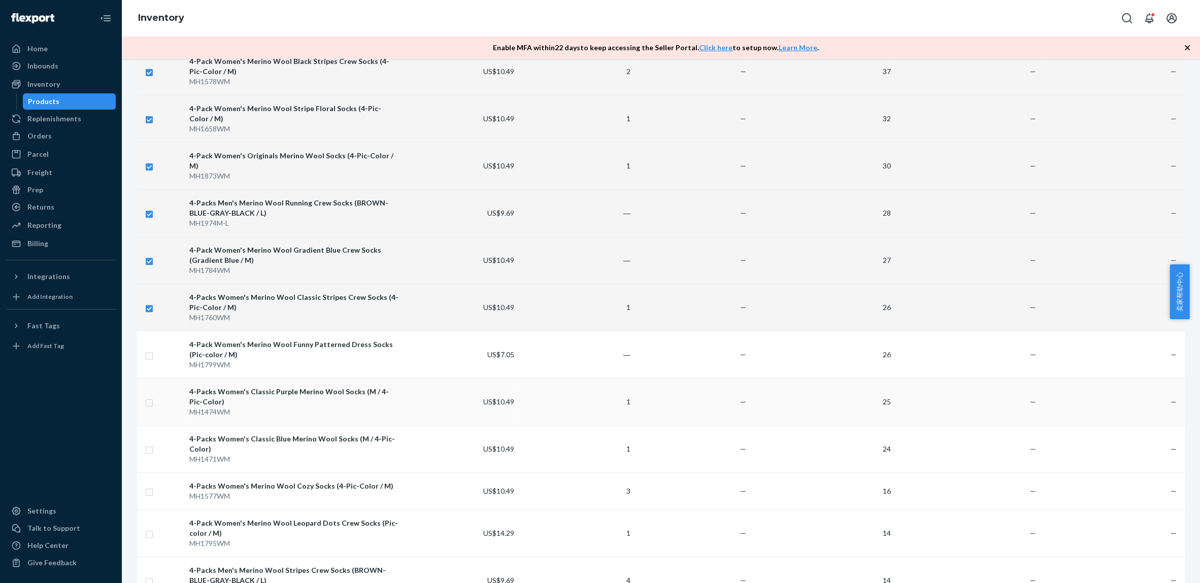
checkbox input "true"
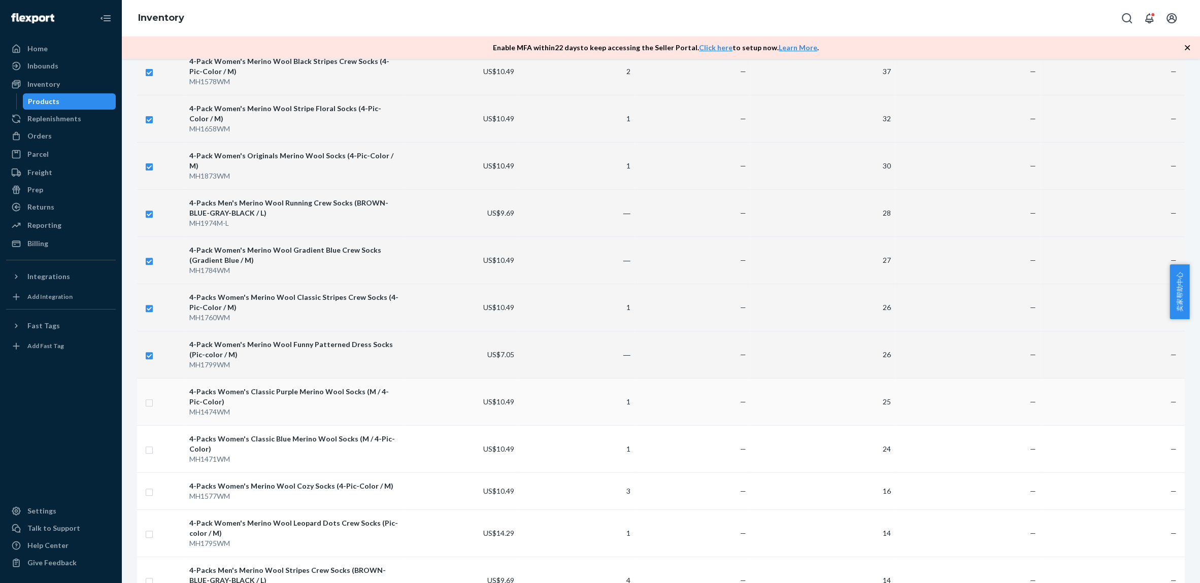
click at [335, 398] on div "4-Packs Women's Classic Purple Merino Wool Socks (M / 4-Pic-Color)" at bounding box center [293, 397] width 209 height 20
checkbox input "true"
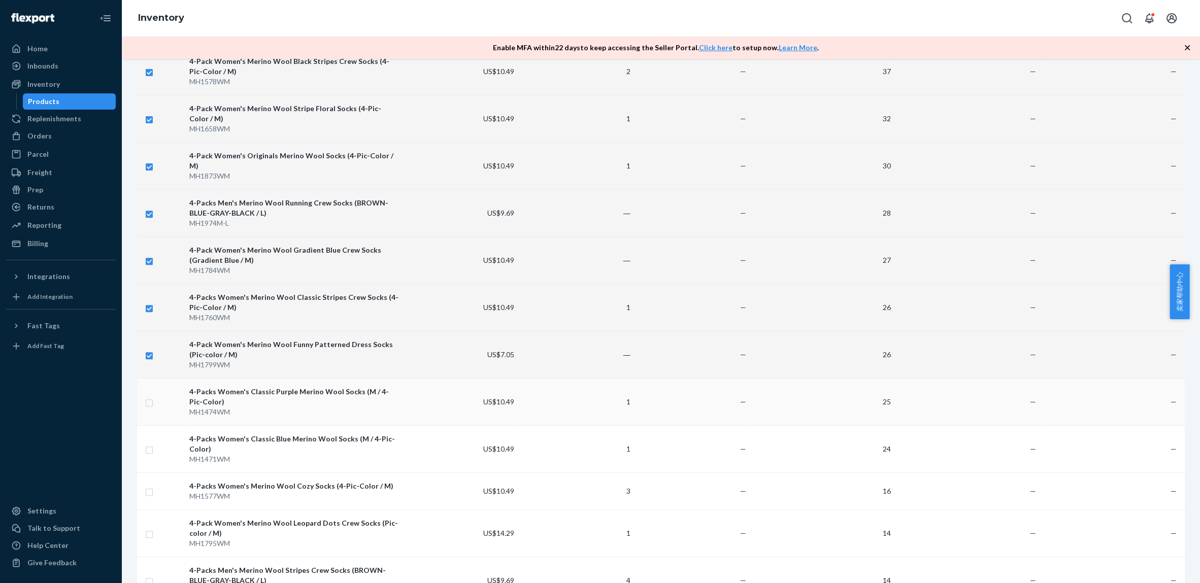
checkbox input "true"
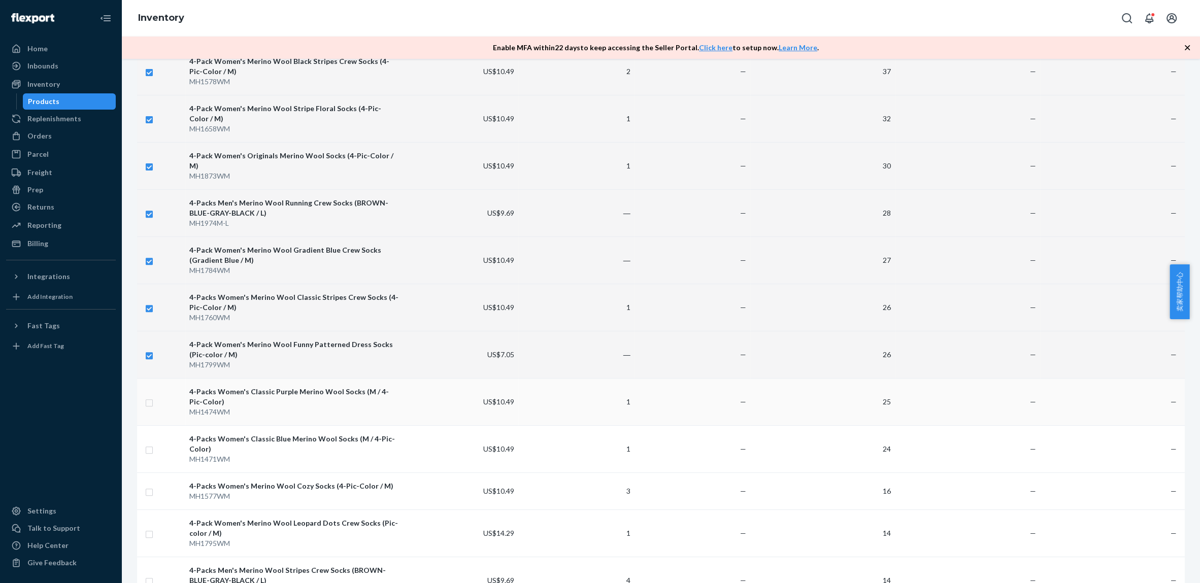
checkbox input "true"
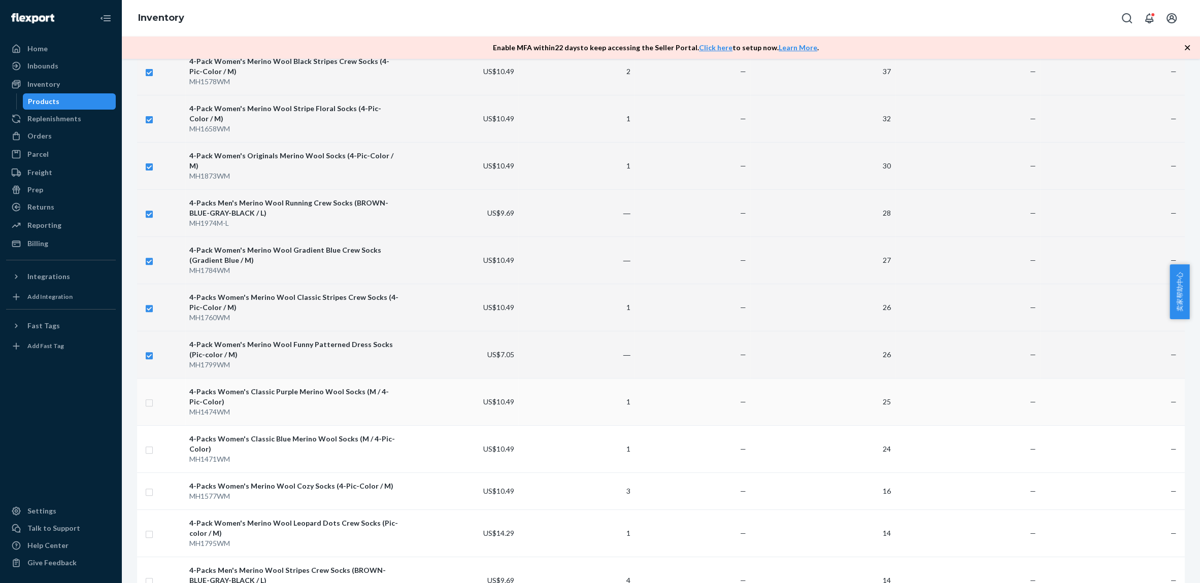
checkbox input "true"
click at [312, 442] on div "4-Packs Women's Classic Blue Merino Wool Socks (M / 4-Pic-Color)" at bounding box center [293, 444] width 209 height 20
checkbox input "true"
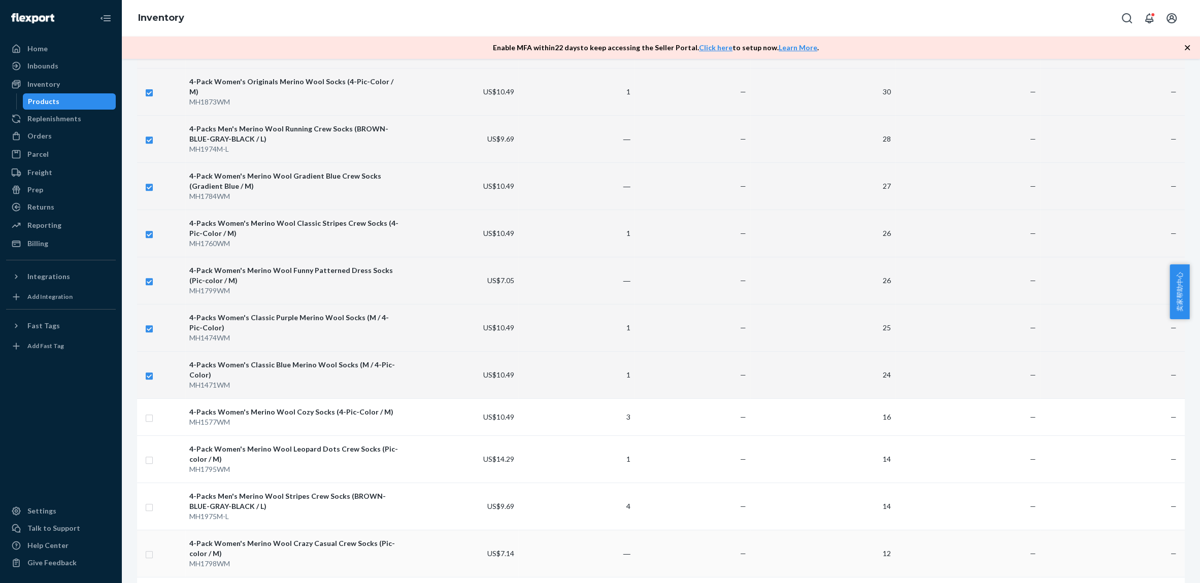
scroll to position [640, 0]
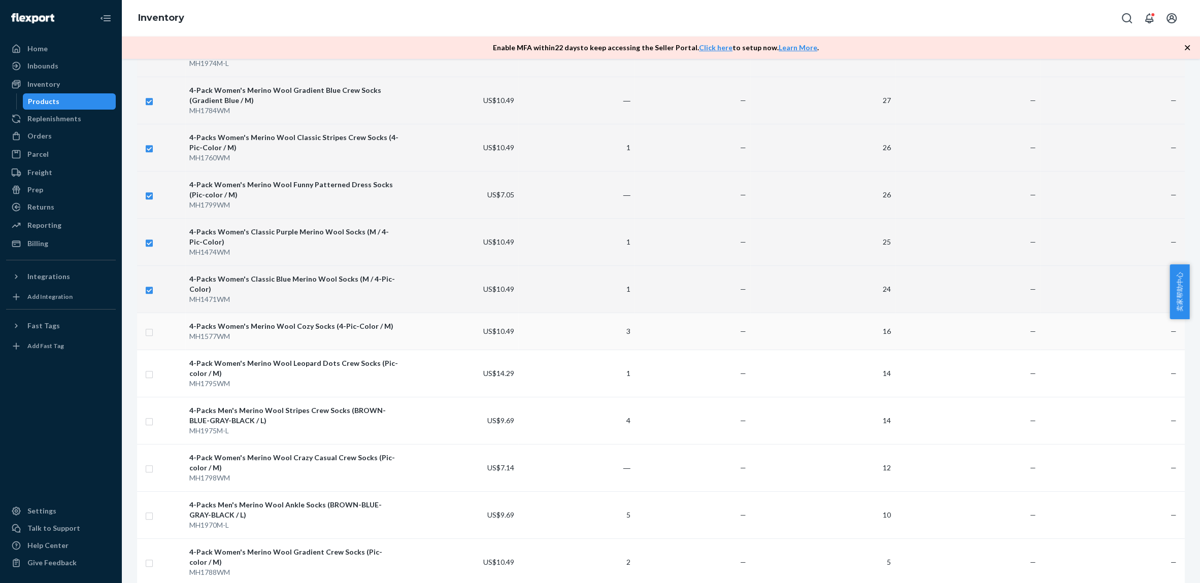
click at [325, 338] on td "4-Packs Women's Merino Wool Cozy Socks (4-Pic-Color / M) MH1577WM" at bounding box center [293, 331] width 217 height 37
click at [322, 368] on div "4-Pack Women's Merino Wool Leopard Dots Crew Socks (Pic-color / M)" at bounding box center [293, 368] width 209 height 20
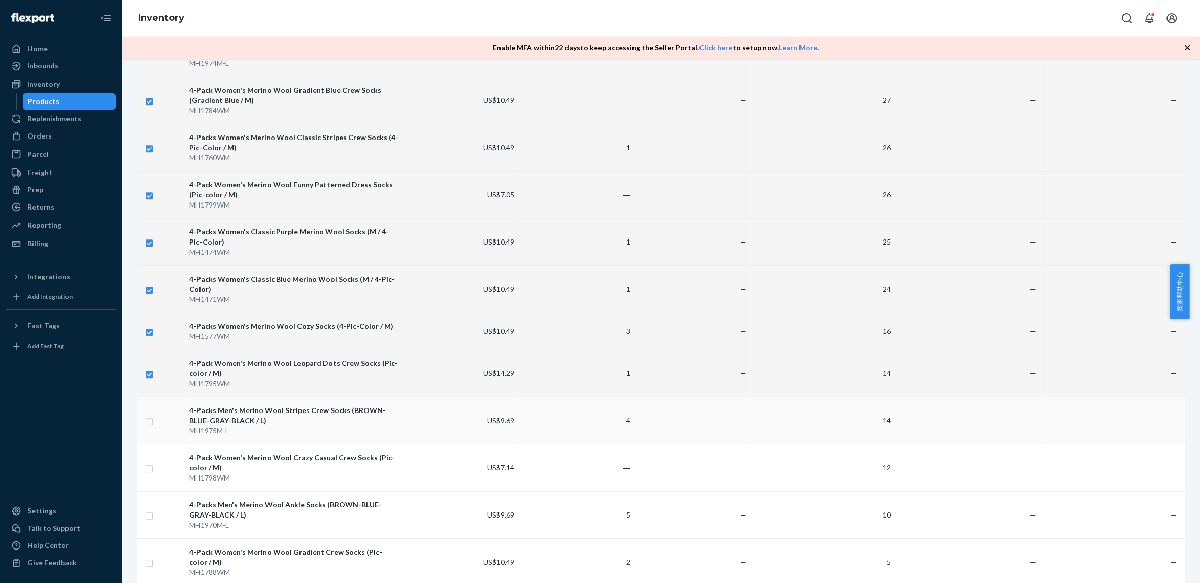
click at [312, 410] on div "4-Packs Men's Merino Wool Stripes Crew Socks (BROWN-BLUE-GRAY-BLACK / L)" at bounding box center [293, 416] width 209 height 20
click at [307, 453] on div "4-Pack Women's Merino Wool Crazy Casual Crew Socks (Pic-color / M)" at bounding box center [293, 463] width 209 height 20
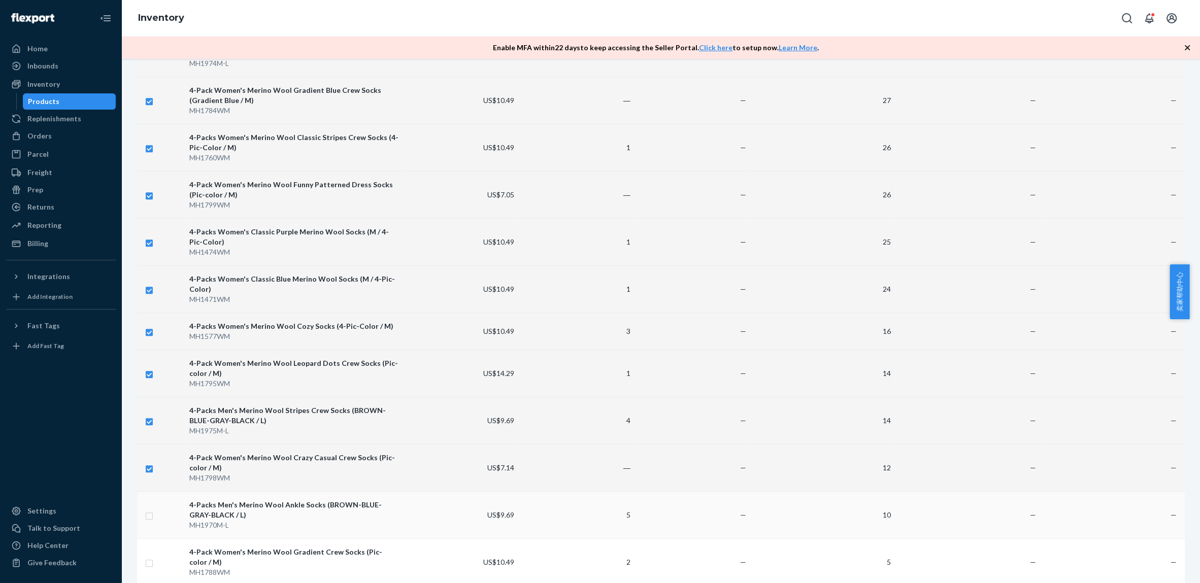
click at [299, 500] on div "4-Packs Men's Merino Wool Ankle Socks (BROWN-BLUE-GRAY-BLACK / L)" at bounding box center [293, 510] width 209 height 20
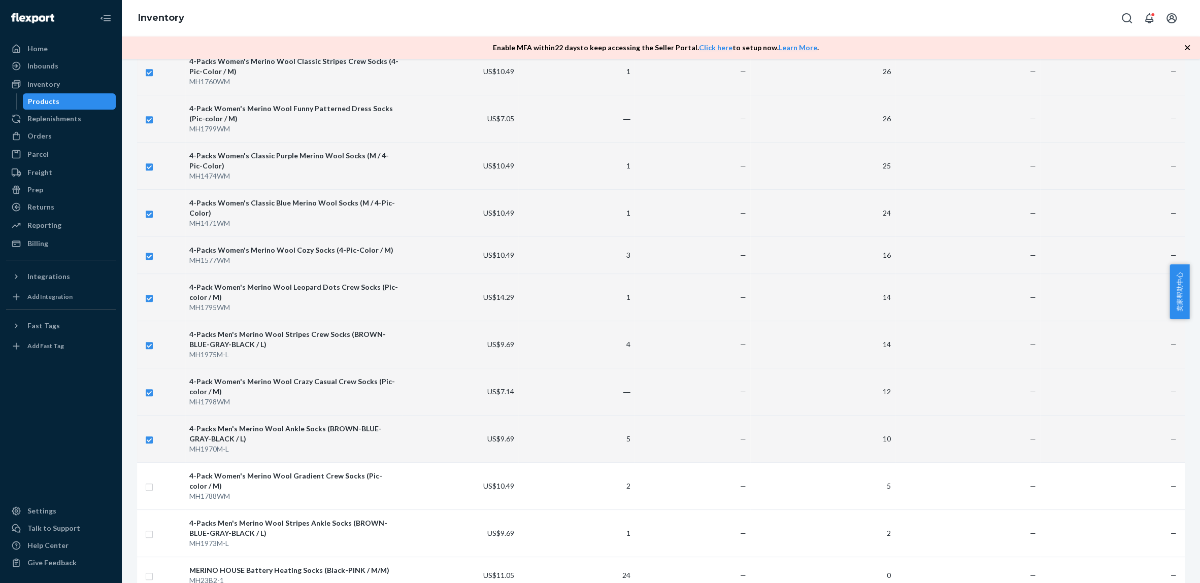
scroll to position [746, 0]
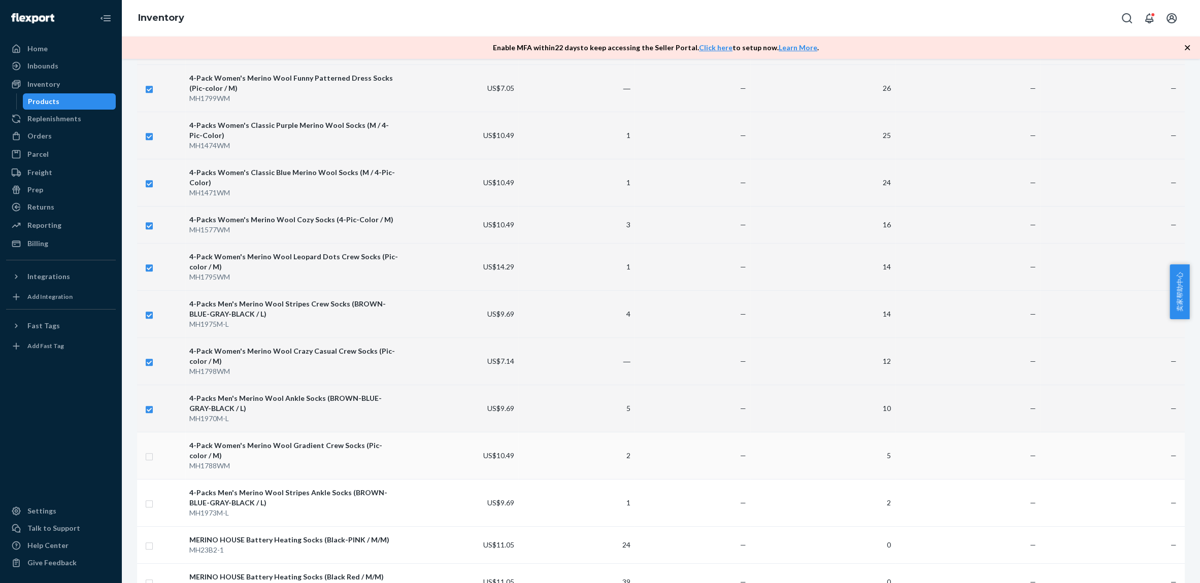
click at [310, 461] on div "MH1788WM" at bounding box center [293, 466] width 209 height 10
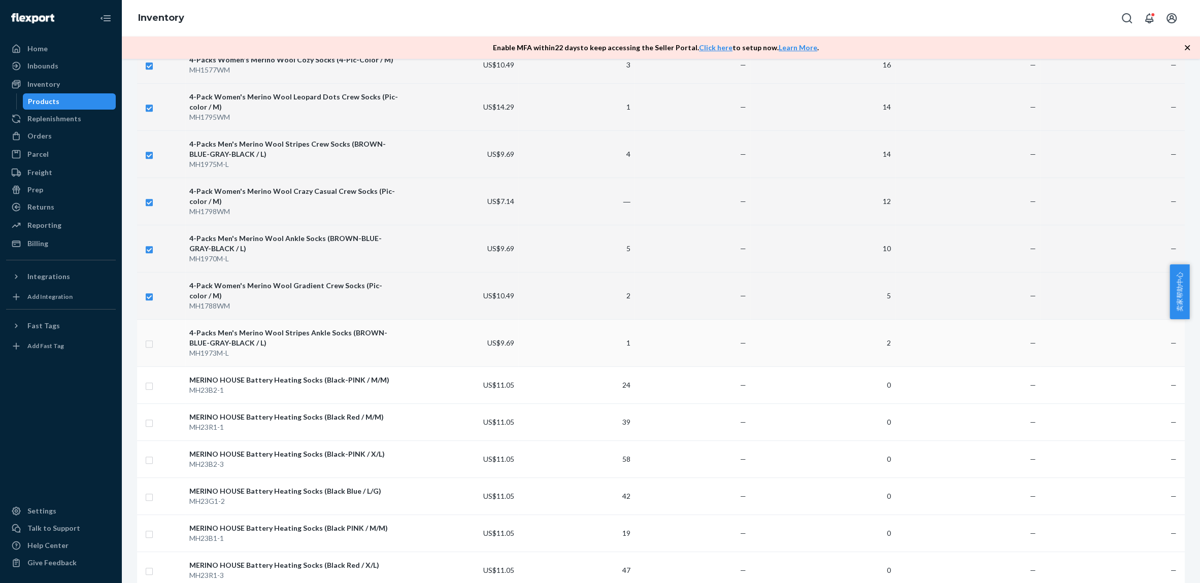
drag, startPoint x: 287, startPoint y: 342, endPoint x: 294, endPoint y: 341, distance: 7.8
click at [287, 348] on div "MH1973M-L" at bounding box center [293, 353] width 209 height 10
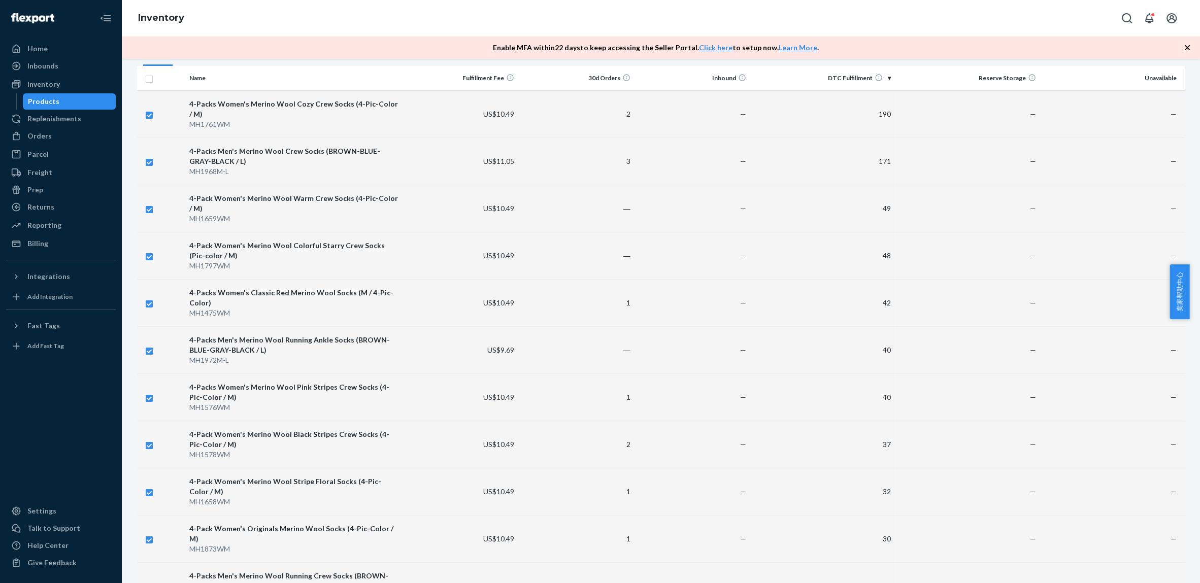
scroll to position [0, 0]
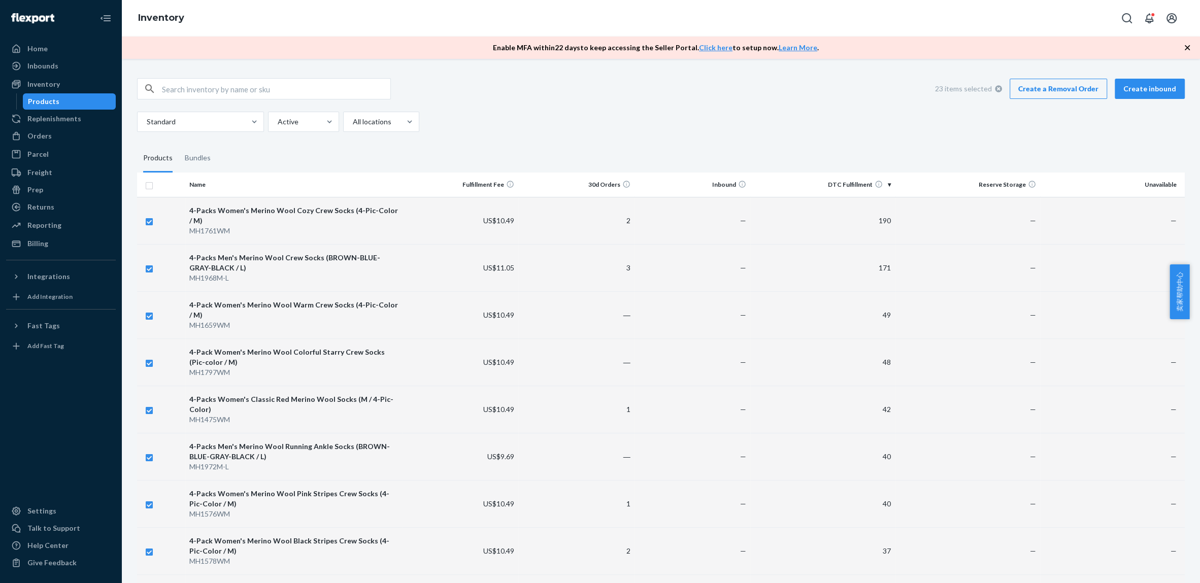
click at [1049, 88] on link "Create a Removal Order" at bounding box center [1058, 89] width 97 height 20
click at [49, 48] on div "Home" at bounding box center [61, 49] width 108 height 14
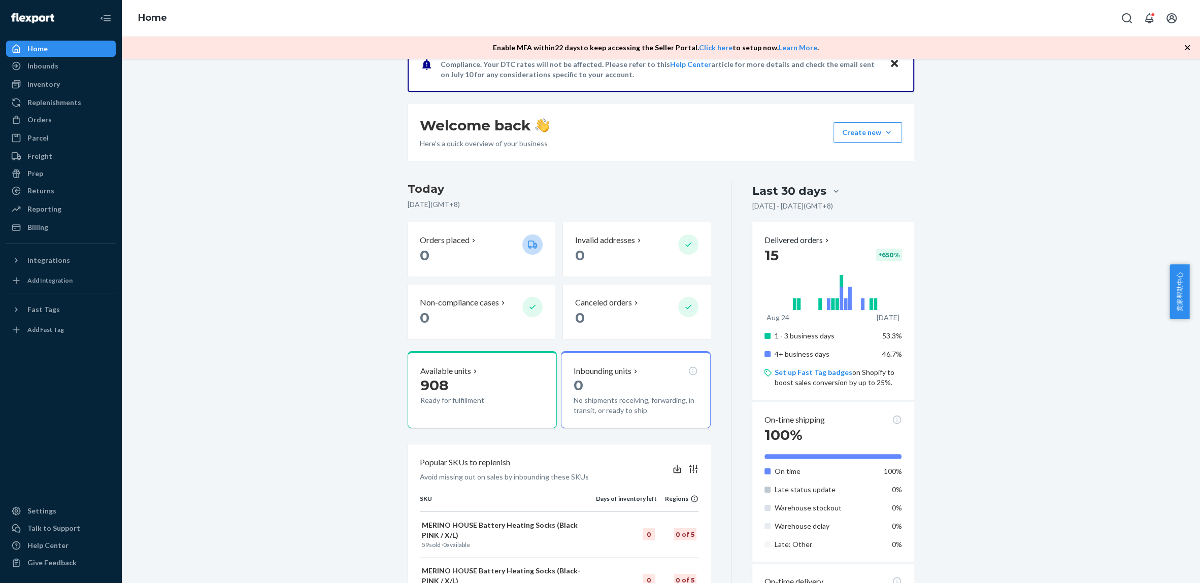
scroll to position [51, 0]
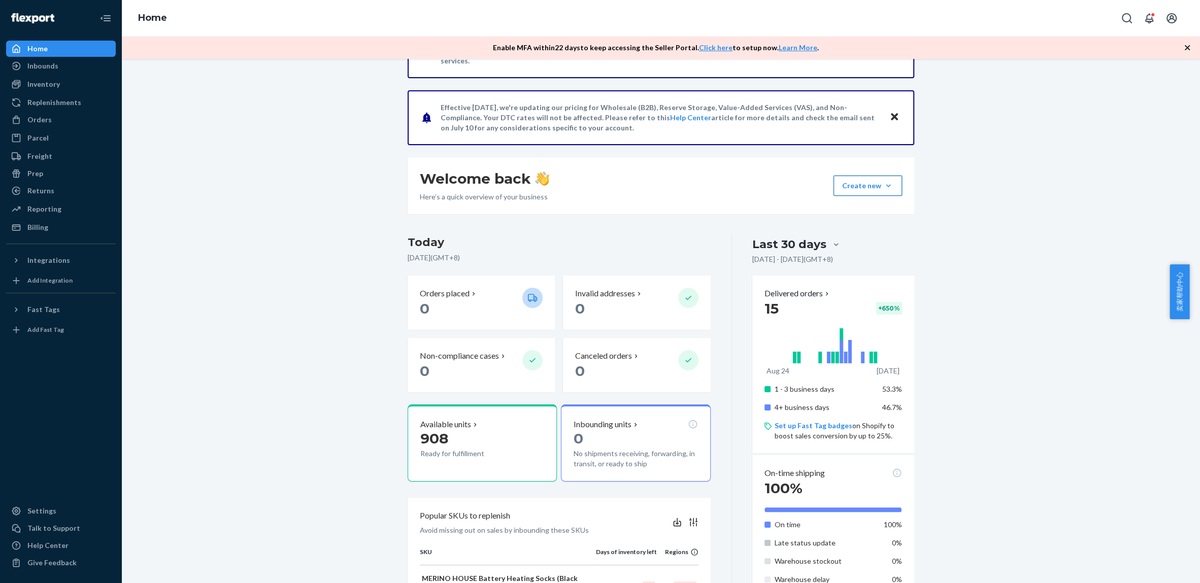
click at [867, 181] on button "Create new Create new inbound Create new order Create new product" at bounding box center [867, 186] width 69 height 20
drag, startPoint x: 958, startPoint y: 314, endPoint x: 982, endPoint y: 376, distance: 66.4
click at [959, 315] on div "Starting [DATE], a $500 monthly minimum fee is applicable to all merchants. For…" at bounding box center [660, 494] width 1063 height 942
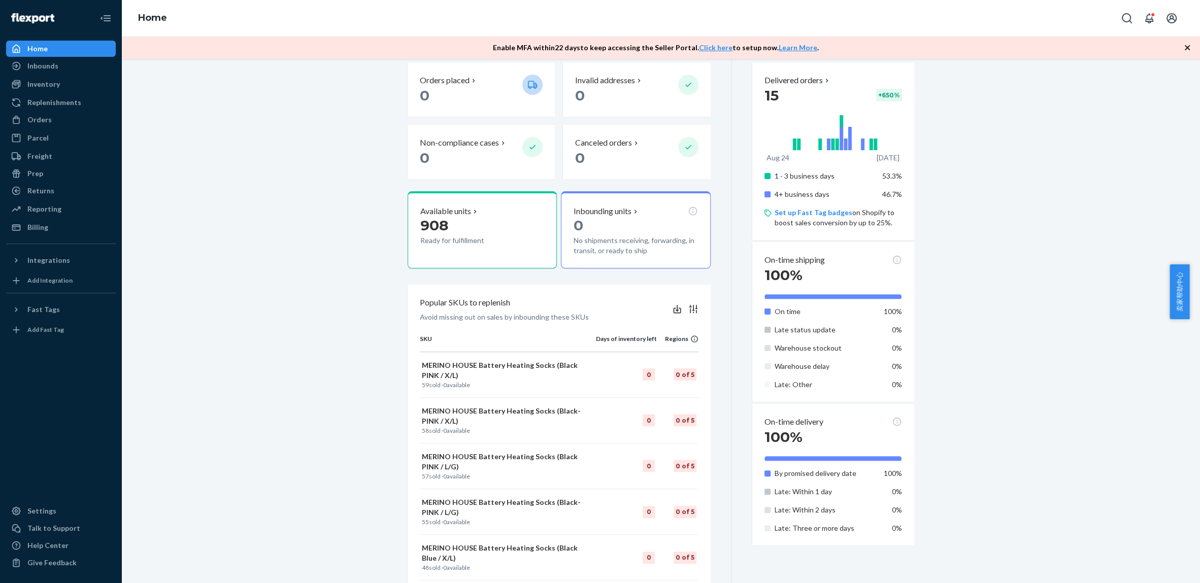
scroll to position [371, 0]
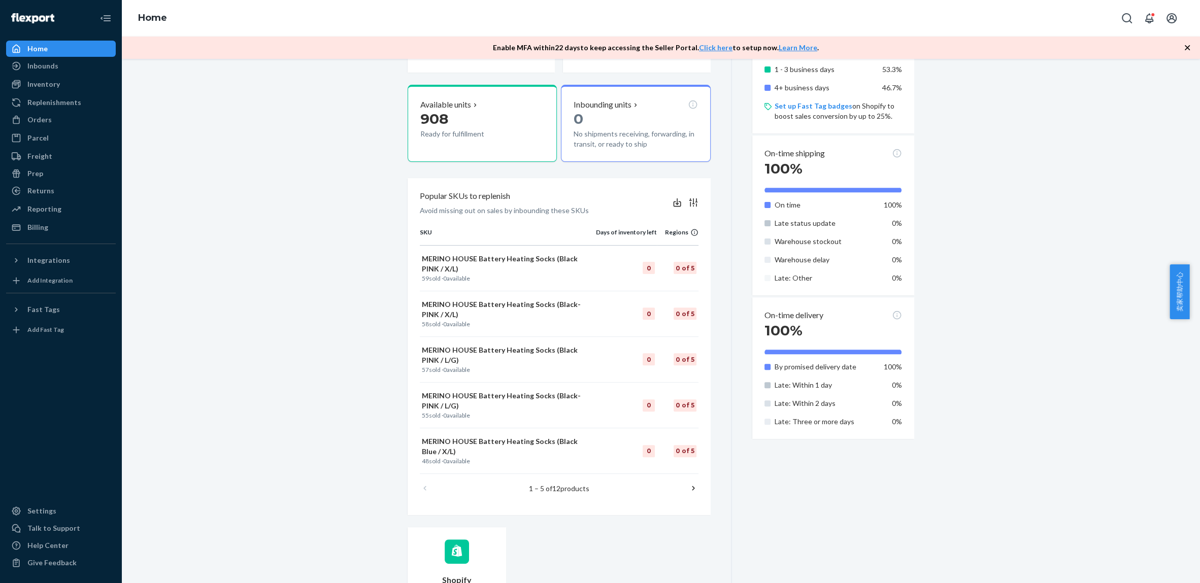
click at [271, 352] on div "Starting [DATE], a $500 monthly minimum fee is applicable to all merchants. For…" at bounding box center [660, 175] width 1063 height 942
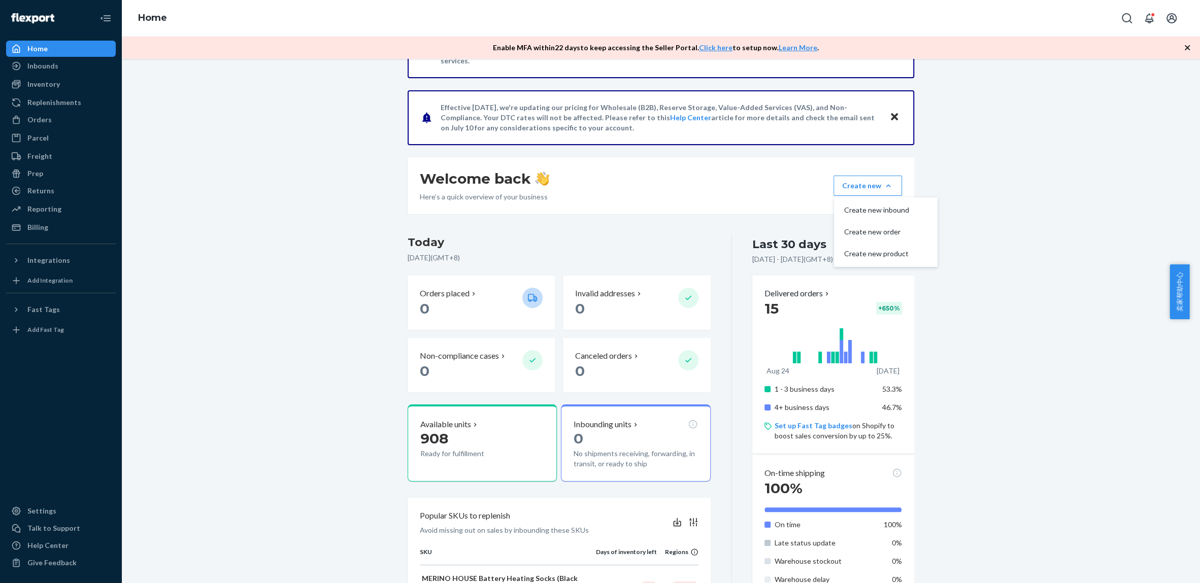
scroll to position [0, 0]
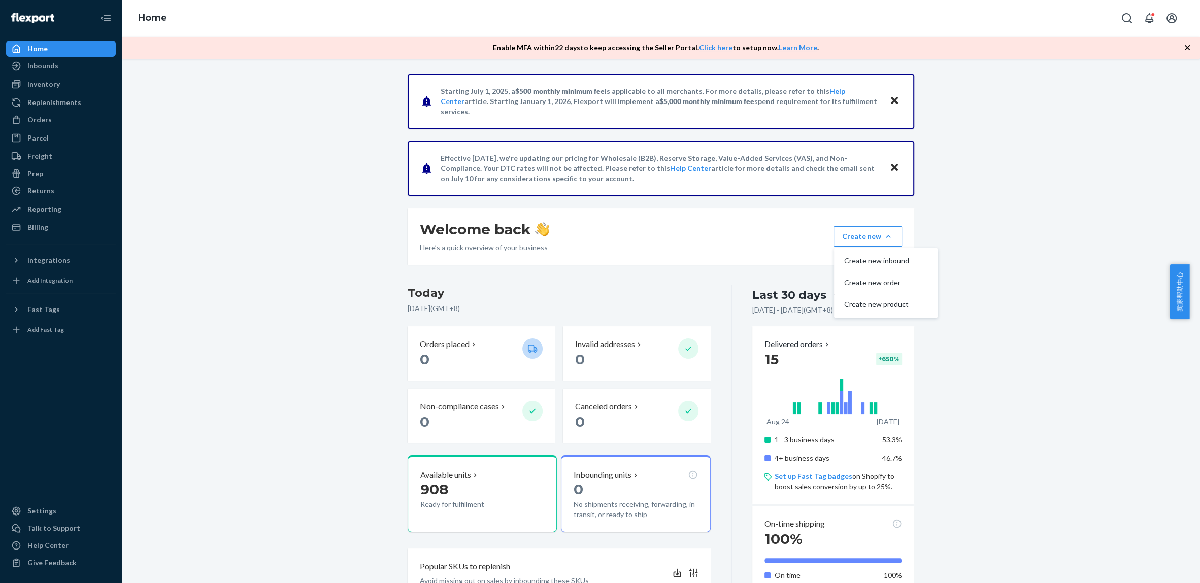
click at [253, 302] on div "Starting [DATE], a $500 monthly minimum fee is applicable to all merchants. For…" at bounding box center [660, 545] width 1063 height 942
